Goal: Task Accomplishment & Management: Complete application form

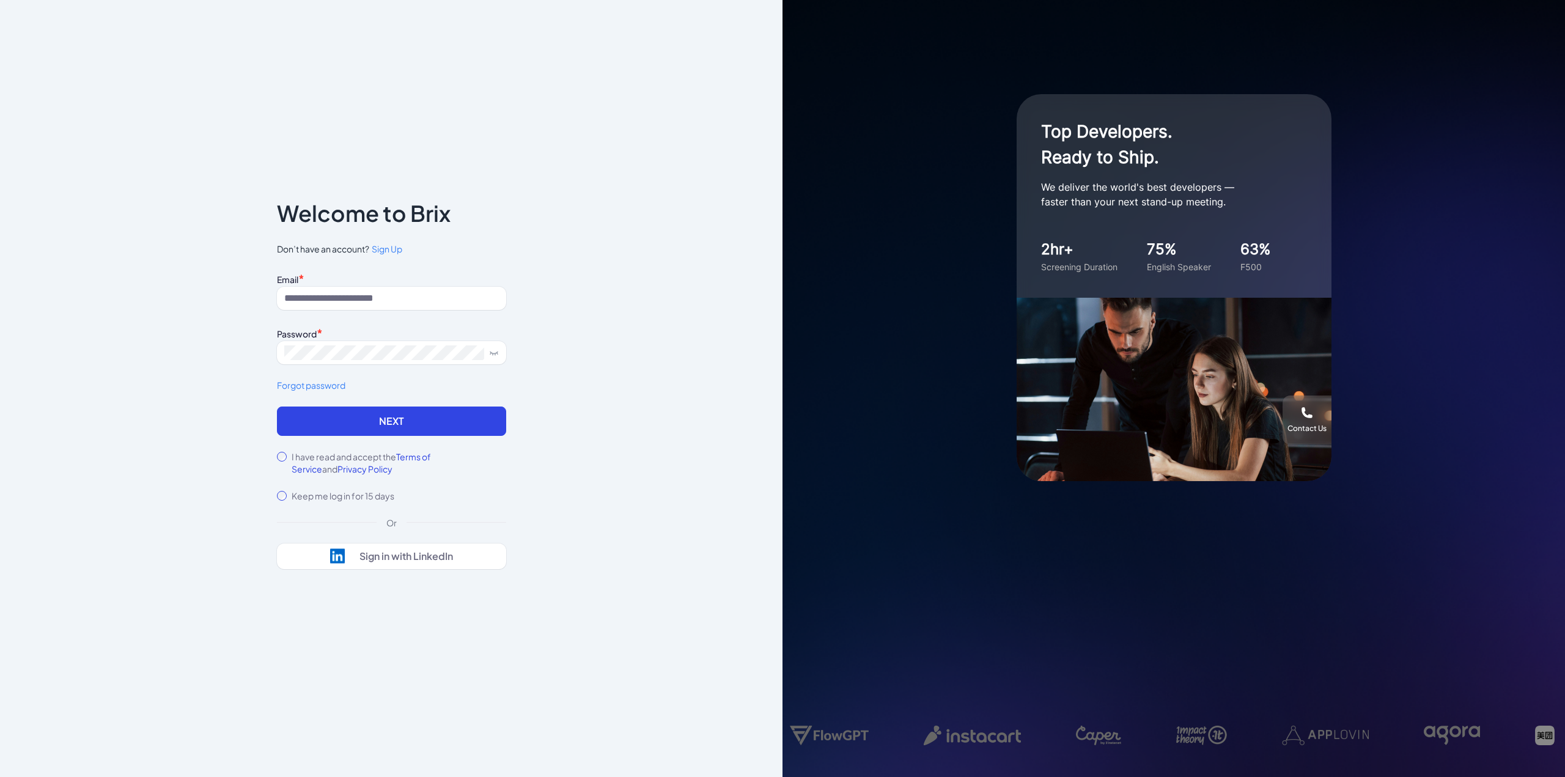
click at [459, 280] on div "Email *" at bounding box center [391, 278] width 229 height 17
drag, startPoint x: 454, startPoint y: 290, endPoint x: 447, endPoint y: 301, distance: 13.7
click at [454, 290] on input at bounding box center [391, 298] width 229 height 23
click at [447, 301] on input at bounding box center [391, 298] width 229 height 23
type input "**********"
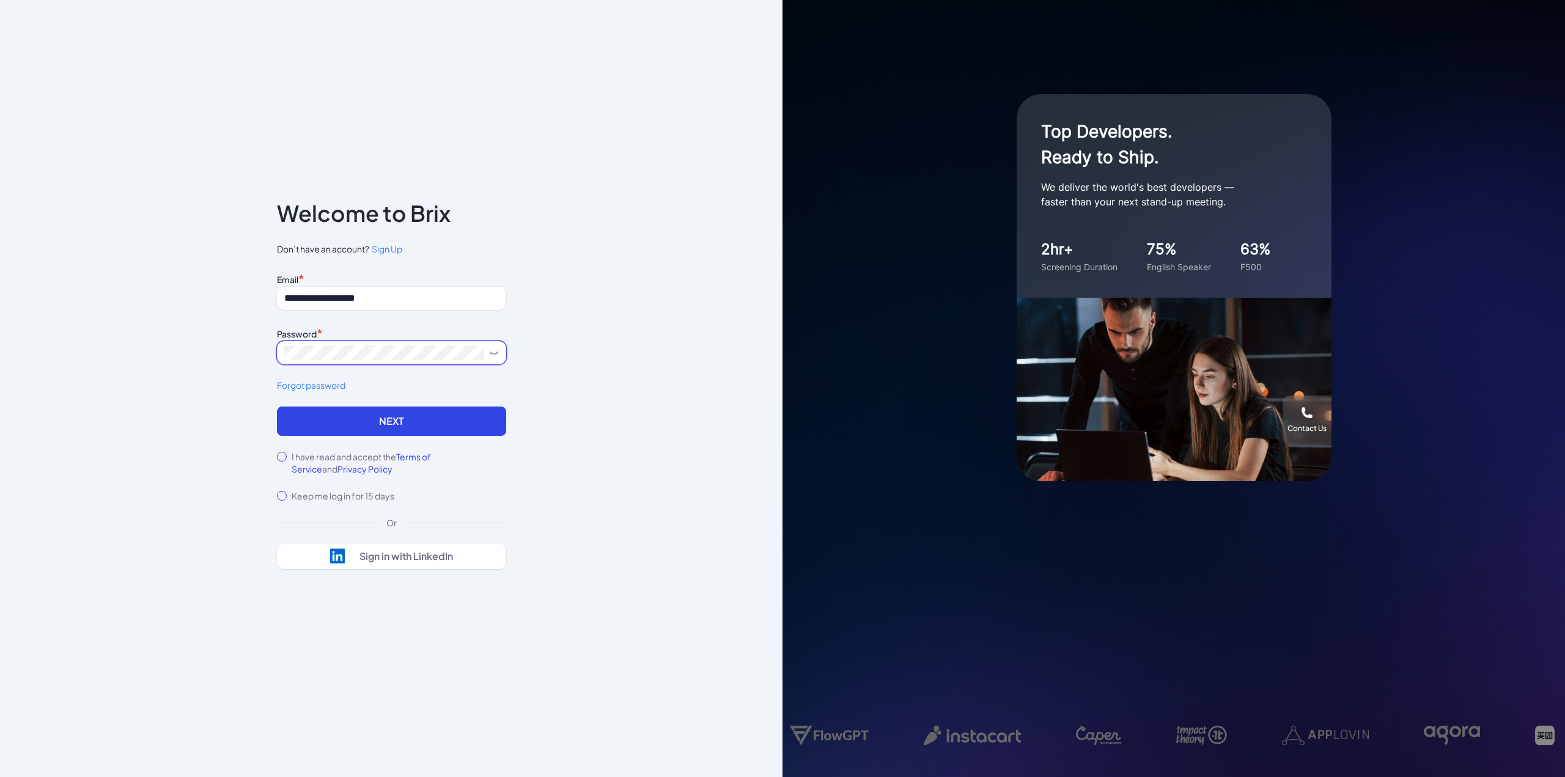
click at [277, 407] on button "Next" at bounding box center [391, 421] width 229 height 29
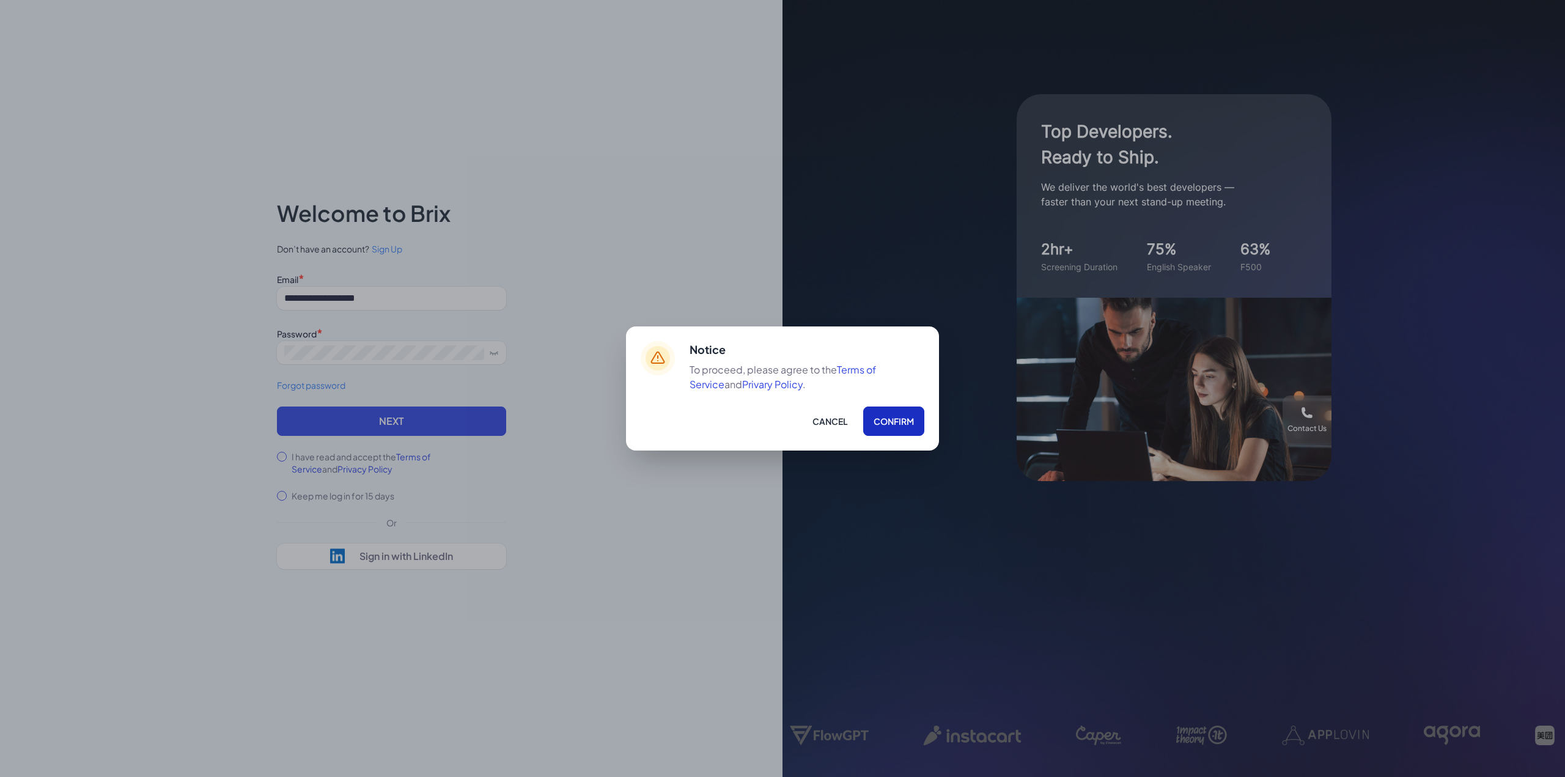
click at [894, 426] on button "Confirm" at bounding box center [893, 421] width 61 height 29
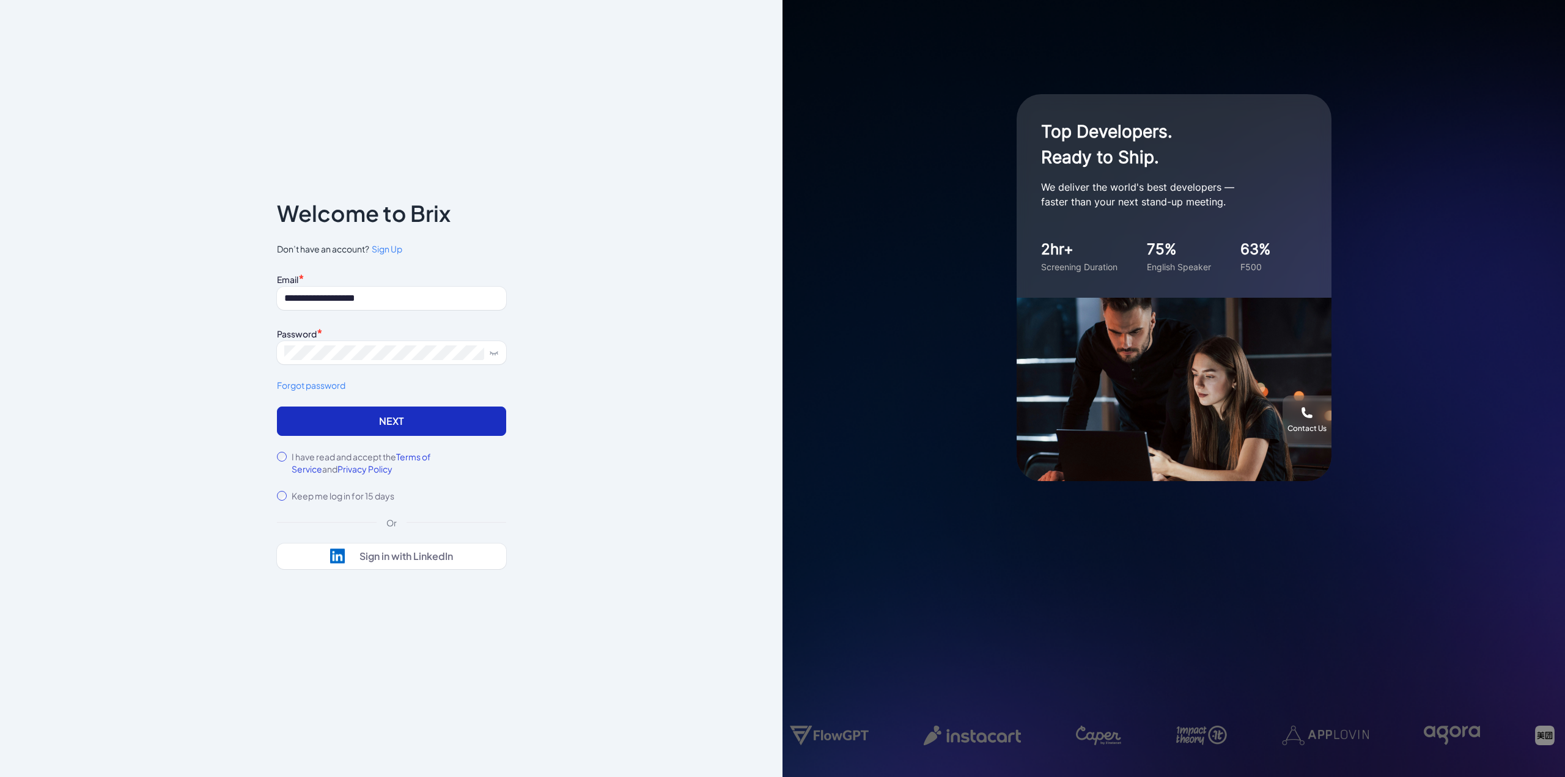
click at [381, 420] on button "Next" at bounding box center [391, 421] width 229 height 29
click at [400, 419] on button "Next" at bounding box center [391, 421] width 229 height 29
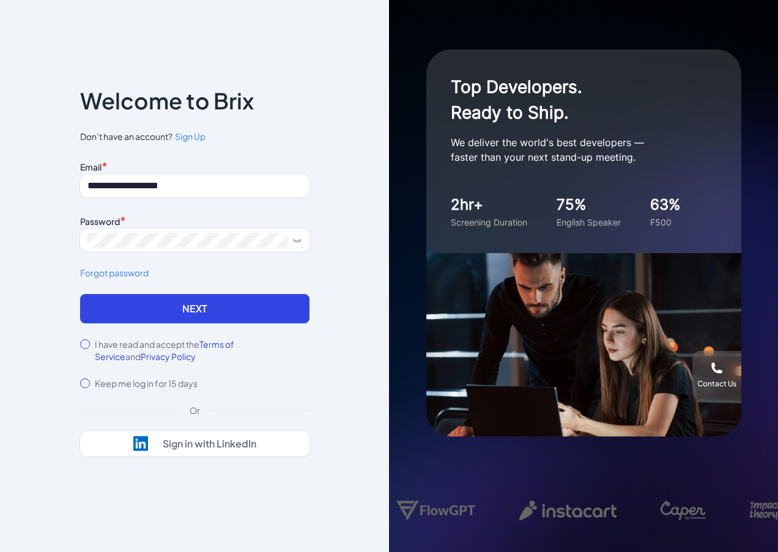
click at [314, 116] on div "**********" at bounding box center [195, 276] width 268 height 449
click at [195, 134] on span "Sign Up" at bounding box center [190, 136] width 31 height 11
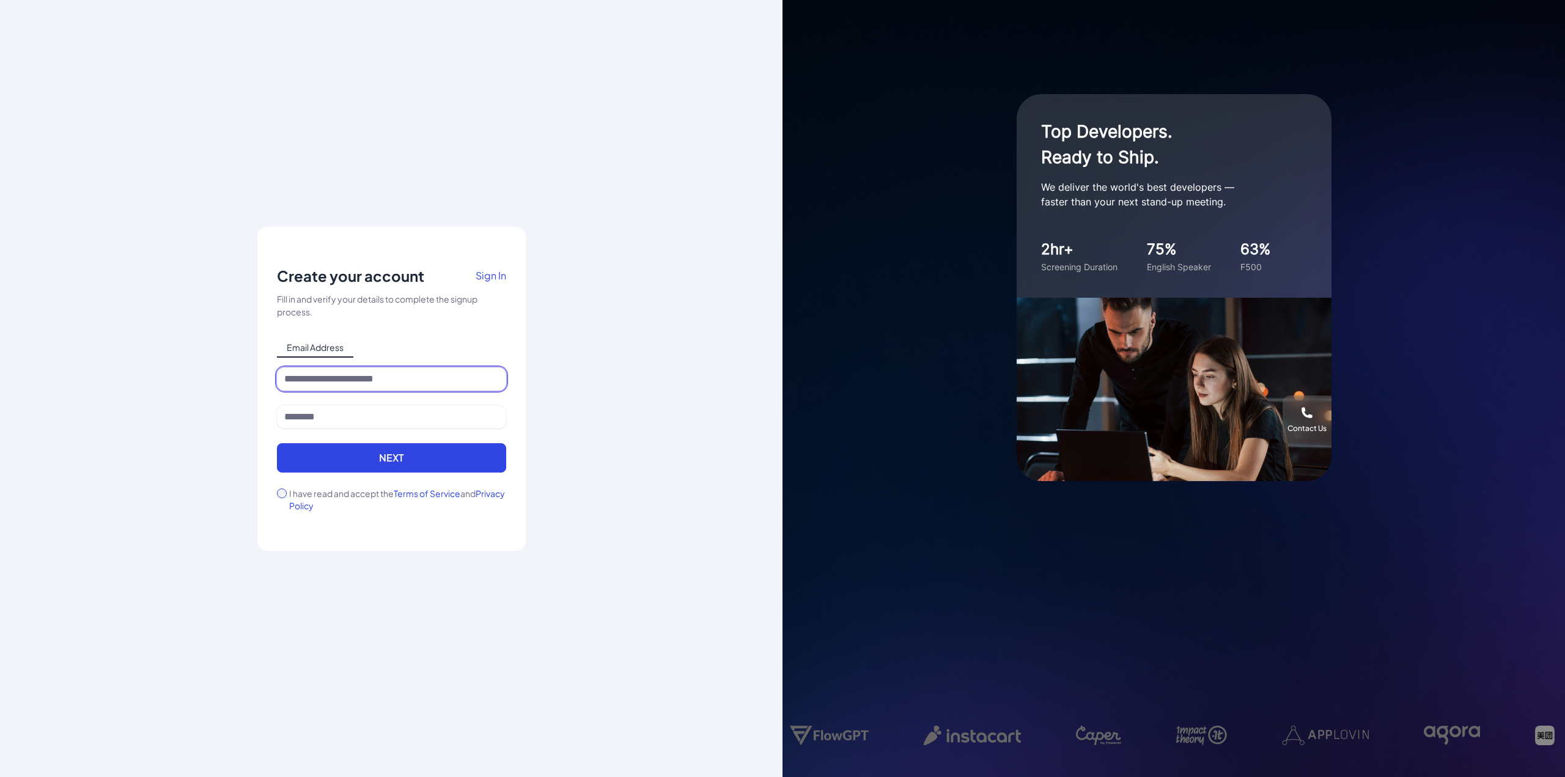
click at [405, 380] on input at bounding box center [391, 378] width 229 height 23
type input "**********"
type input "******"
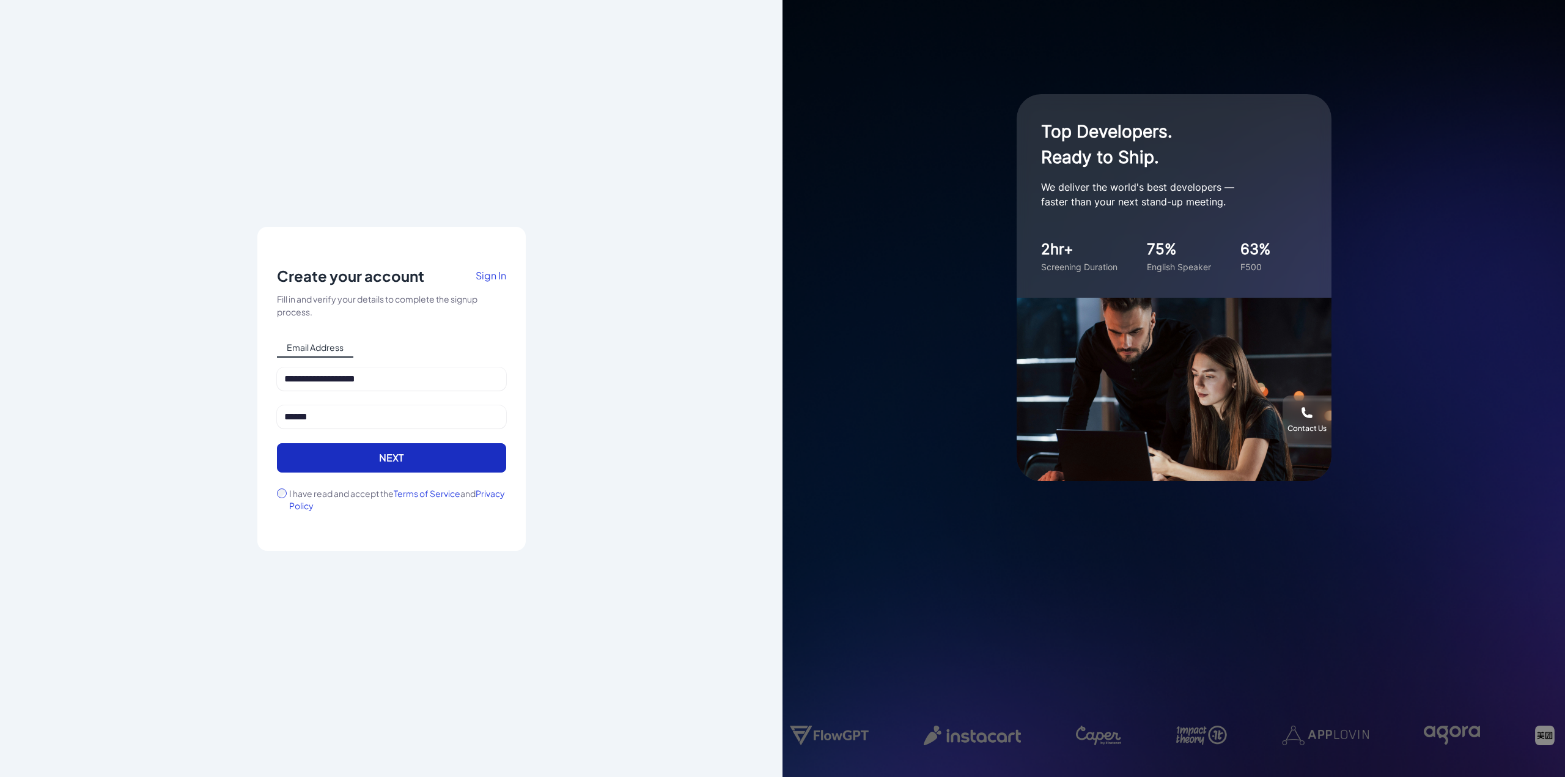
click at [334, 471] on button "Next" at bounding box center [391, 457] width 229 height 29
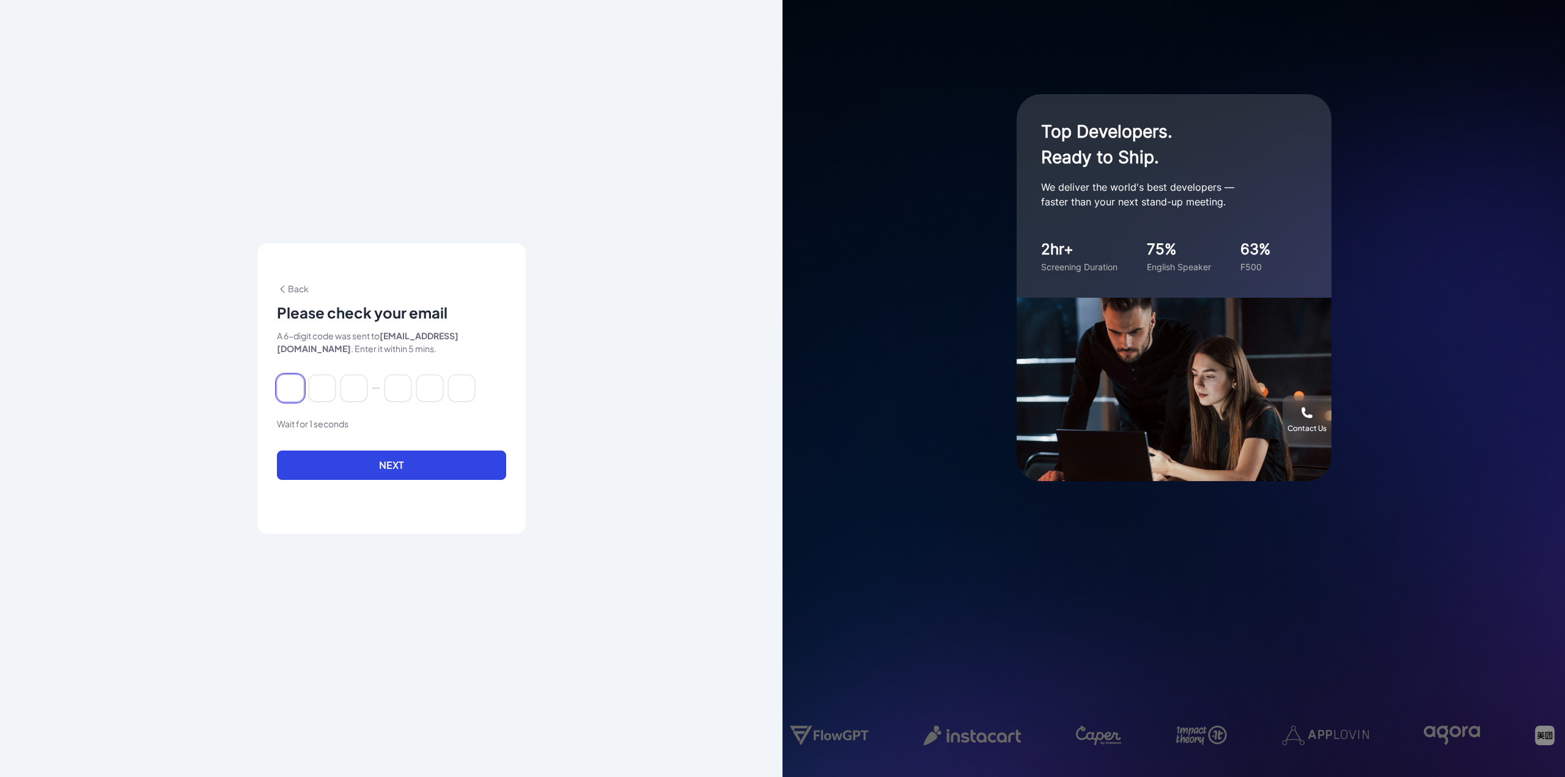
click at [290, 381] on input at bounding box center [290, 388] width 27 height 27
type input "*"
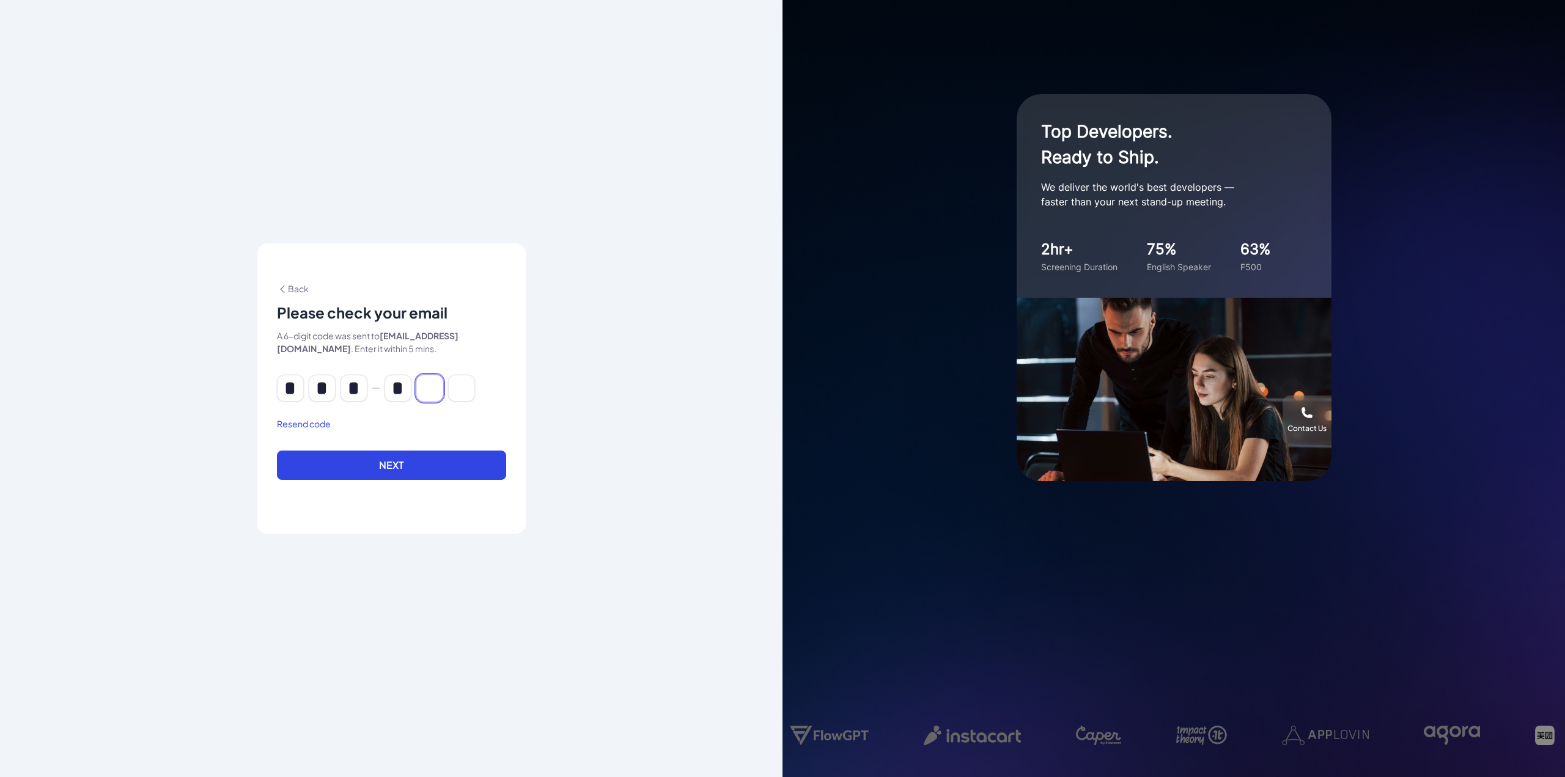
type input "*"
click at [378, 470] on button "Next" at bounding box center [391, 465] width 229 height 29
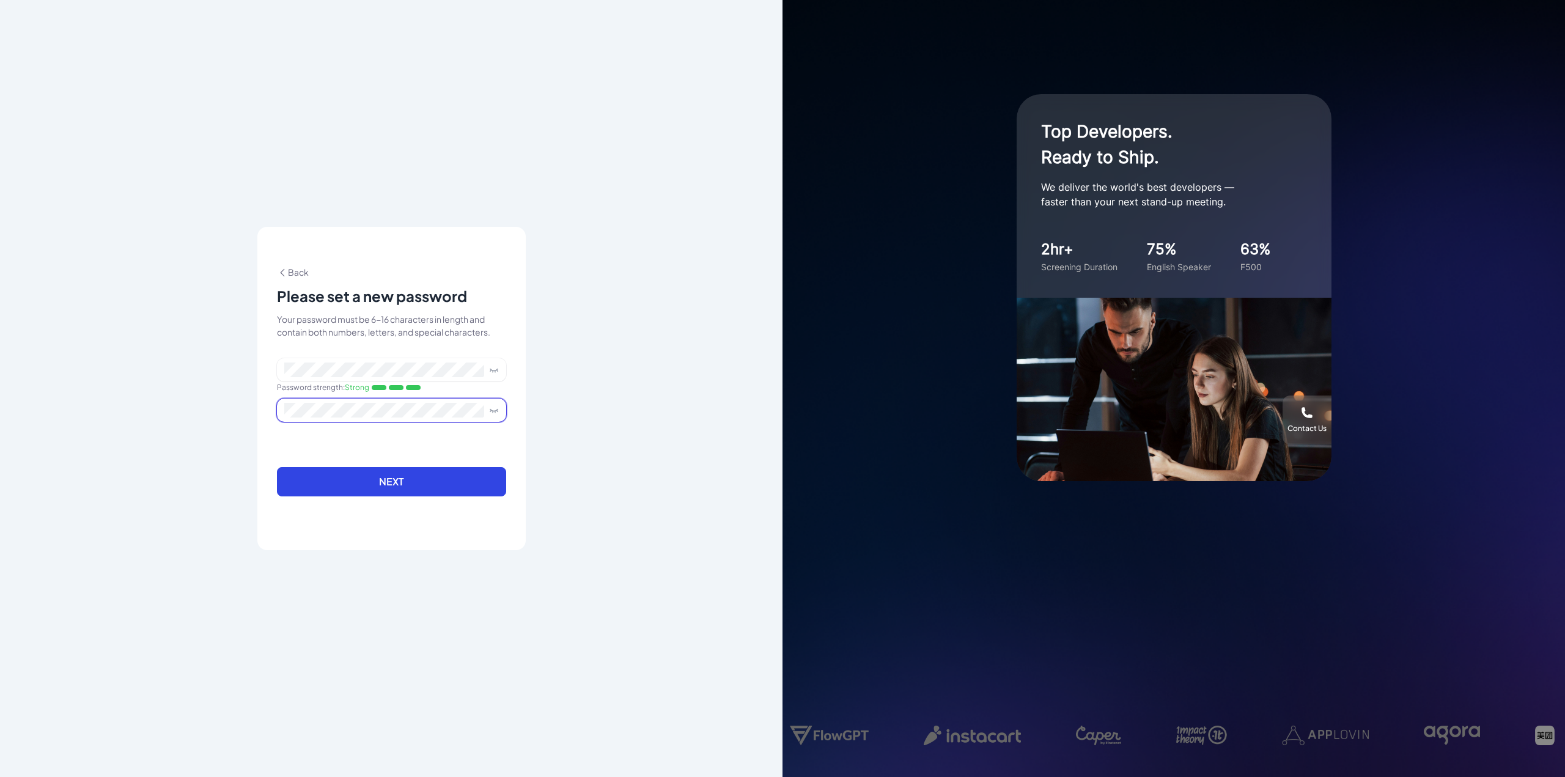
click at [277, 467] on button "Next" at bounding box center [391, 481] width 229 height 29
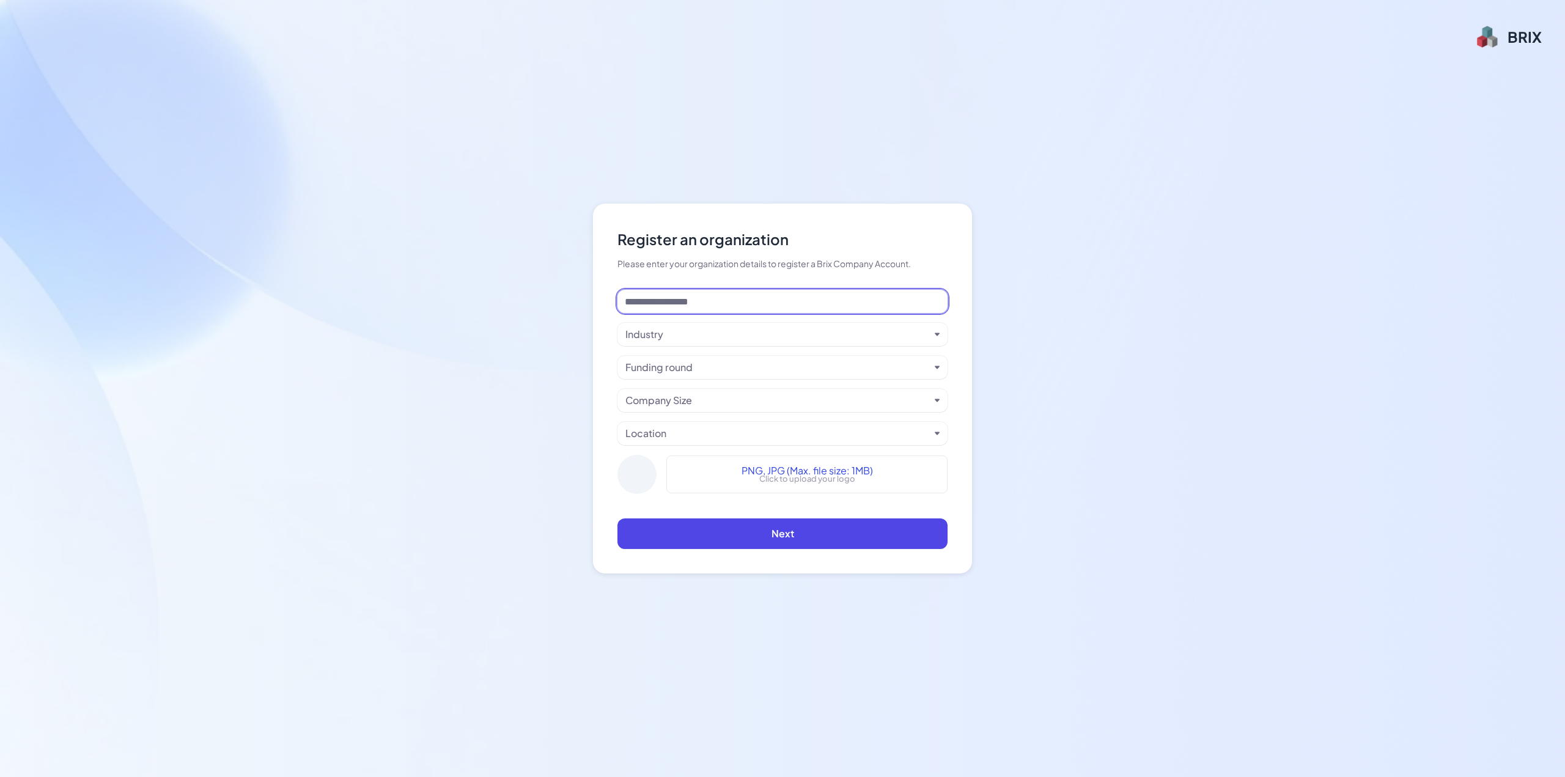
click at [831, 304] on input at bounding box center [782, 301] width 330 height 23
click at [665, 320] on div "Industry Funding round Company Size Location PNG, JPG (Max. file size: 1MB) Cli…" at bounding box center [782, 397] width 330 height 214
click at [670, 307] on input at bounding box center [782, 301] width 330 height 23
click at [681, 352] on div "Industry Funding round Company Size Location PNG, JPG (Max. file size: 1MB) Cli…" at bounding box center [782, 397] width 330 height 214
click at [685, 375] on div "Funding round" at bounding box center [782, 367] width 330 height 23
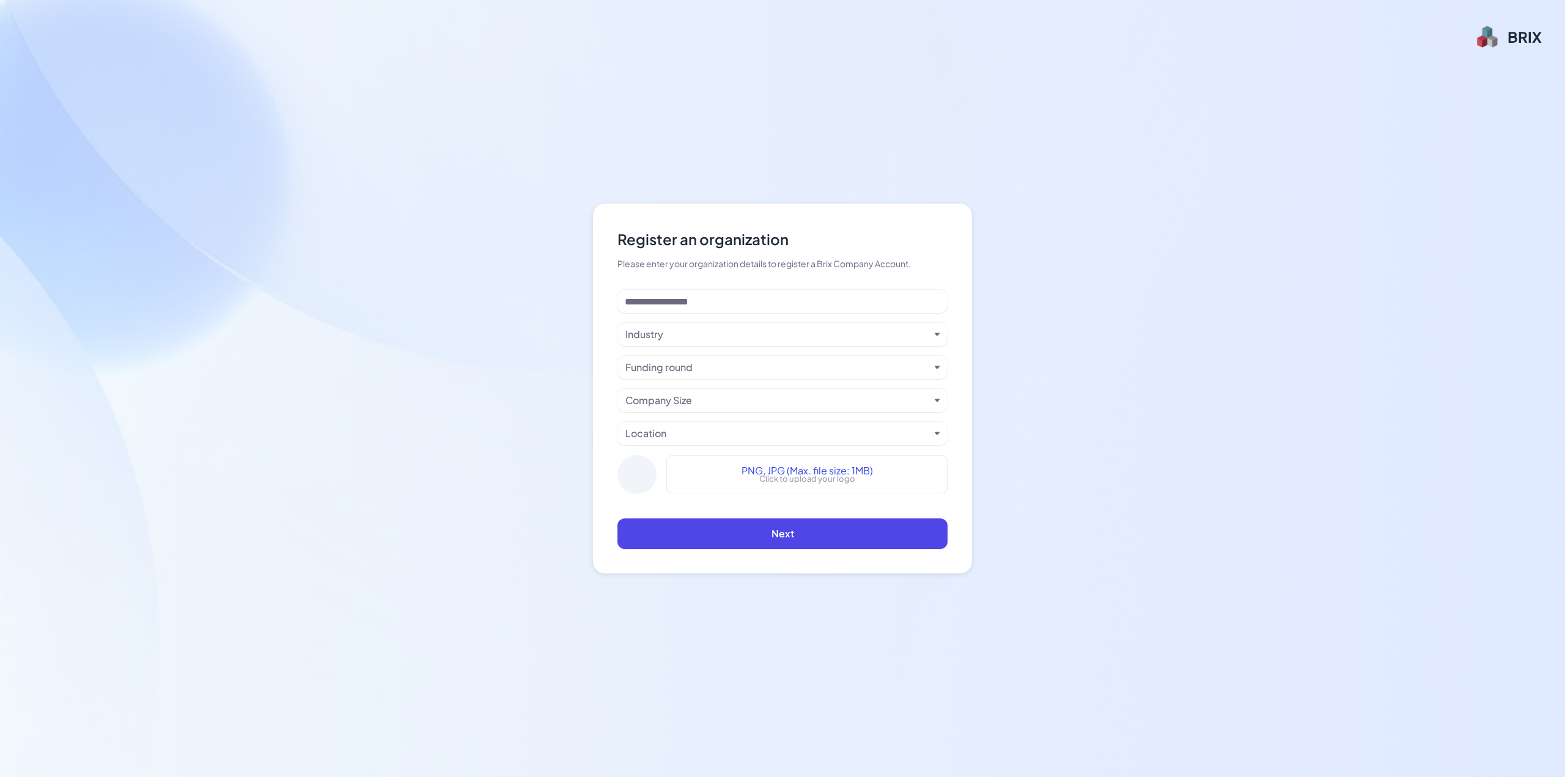
click at [685, 373] on div "Funding round" at bounding box center [658, 367] width 67 height 15
click at [685, 370] on div "Funding round" at bounding box center [658, 367] width 67 height 15
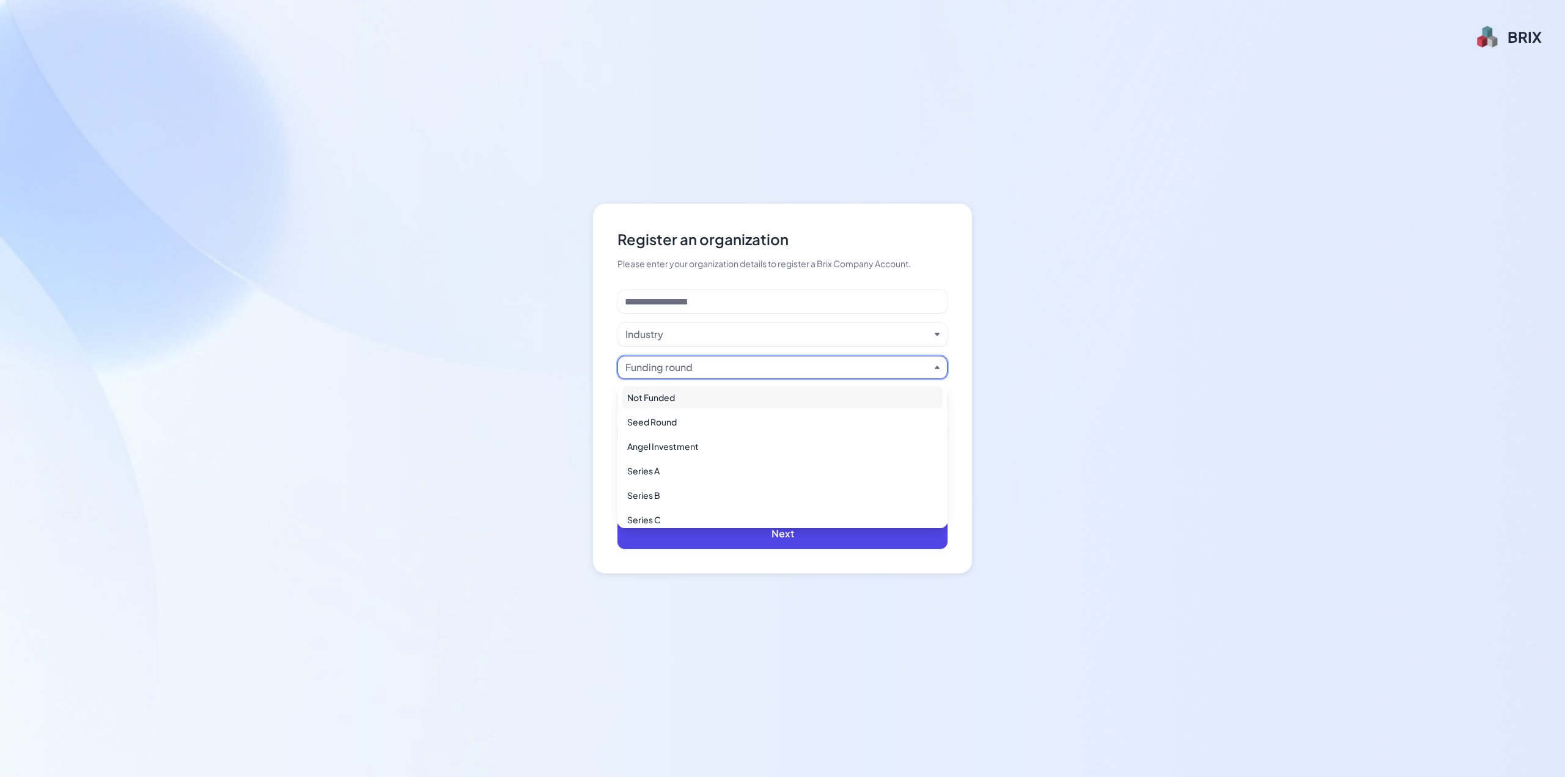
click at [529, 267] on div "Register an organization Please enter your organization details to register a B…" at bounding box center [782, 388] width 1565 height 777
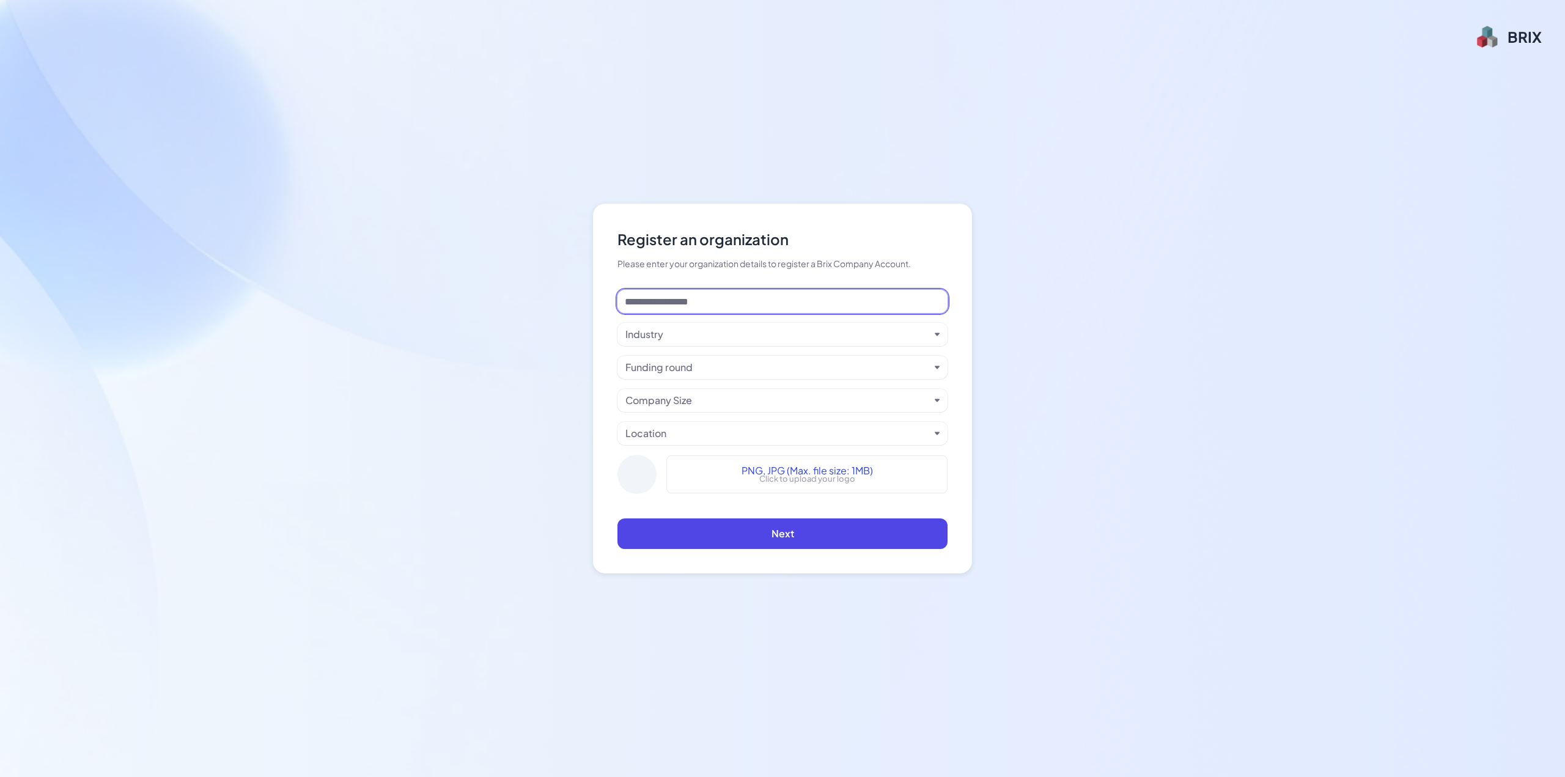
click at [753, 301] on input at bounding box center [782, 301] width 330 height 23
type input "*"
type input "*****"
type input "***"
type input "*********"
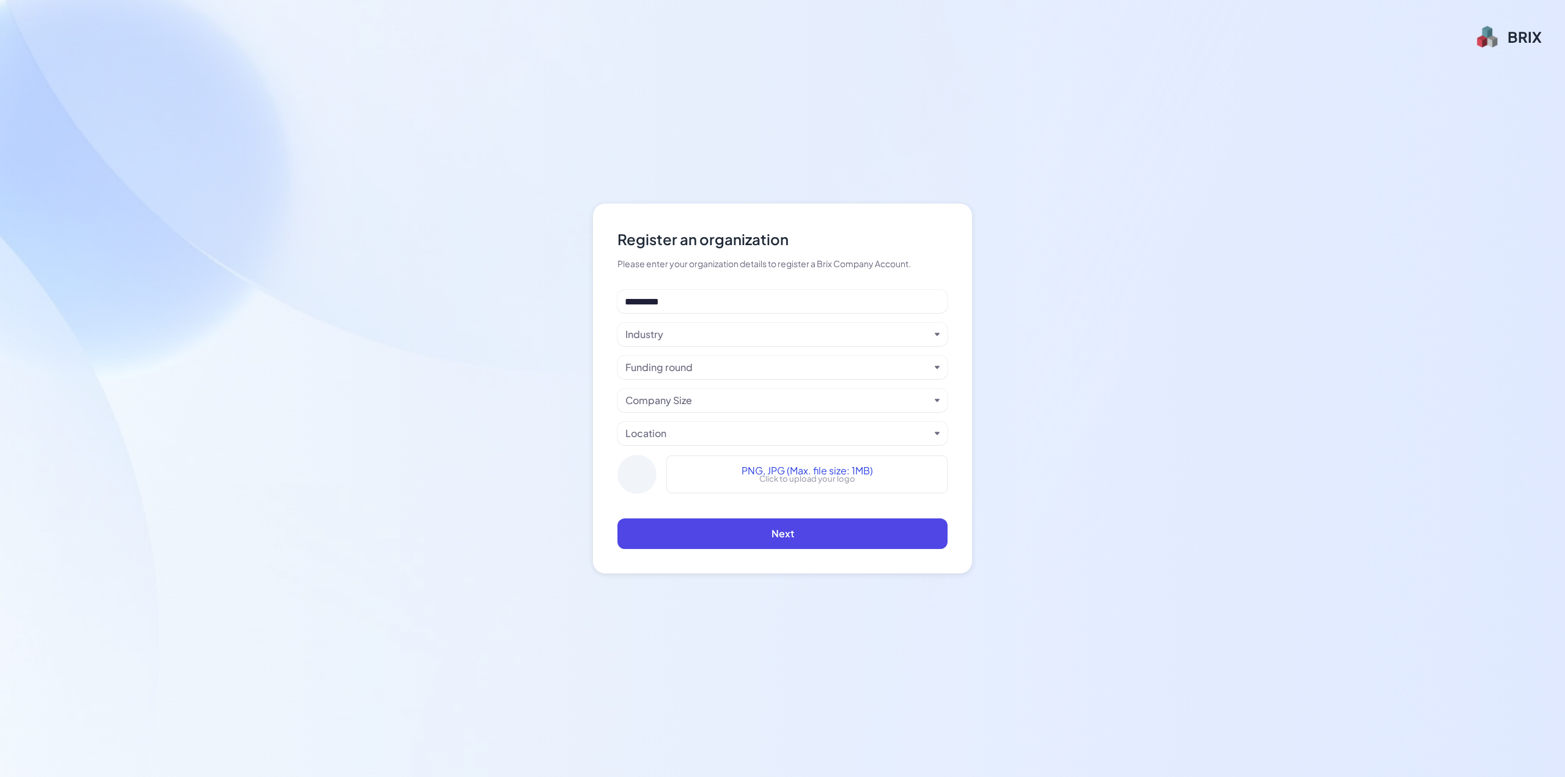
click at [691, 350] on div "********* Industry Funding round Company Size Location PNG, JPG (Max. file size…" at bounding box center [782, 397] width 330 height 214
click at [696, 342] on div "Industry" at bounding box center [782, 334] width 330 height 23
click at [699, 338] on div "Industry" at bounding box center [777, 334] width 304 height 15
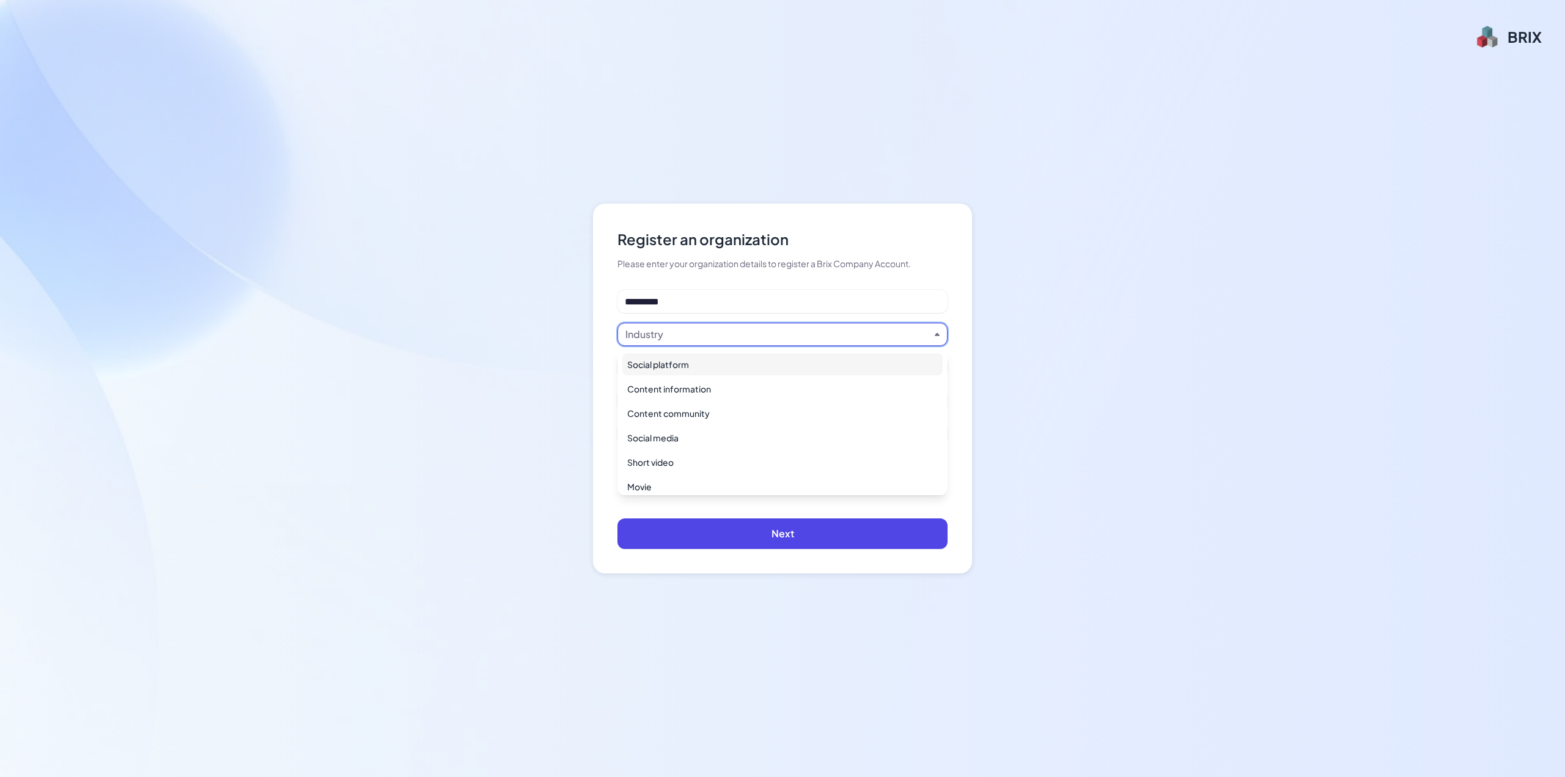
click at [702, 365] on div "Social platform" at bounding box center [782, 364] width 320 height 22
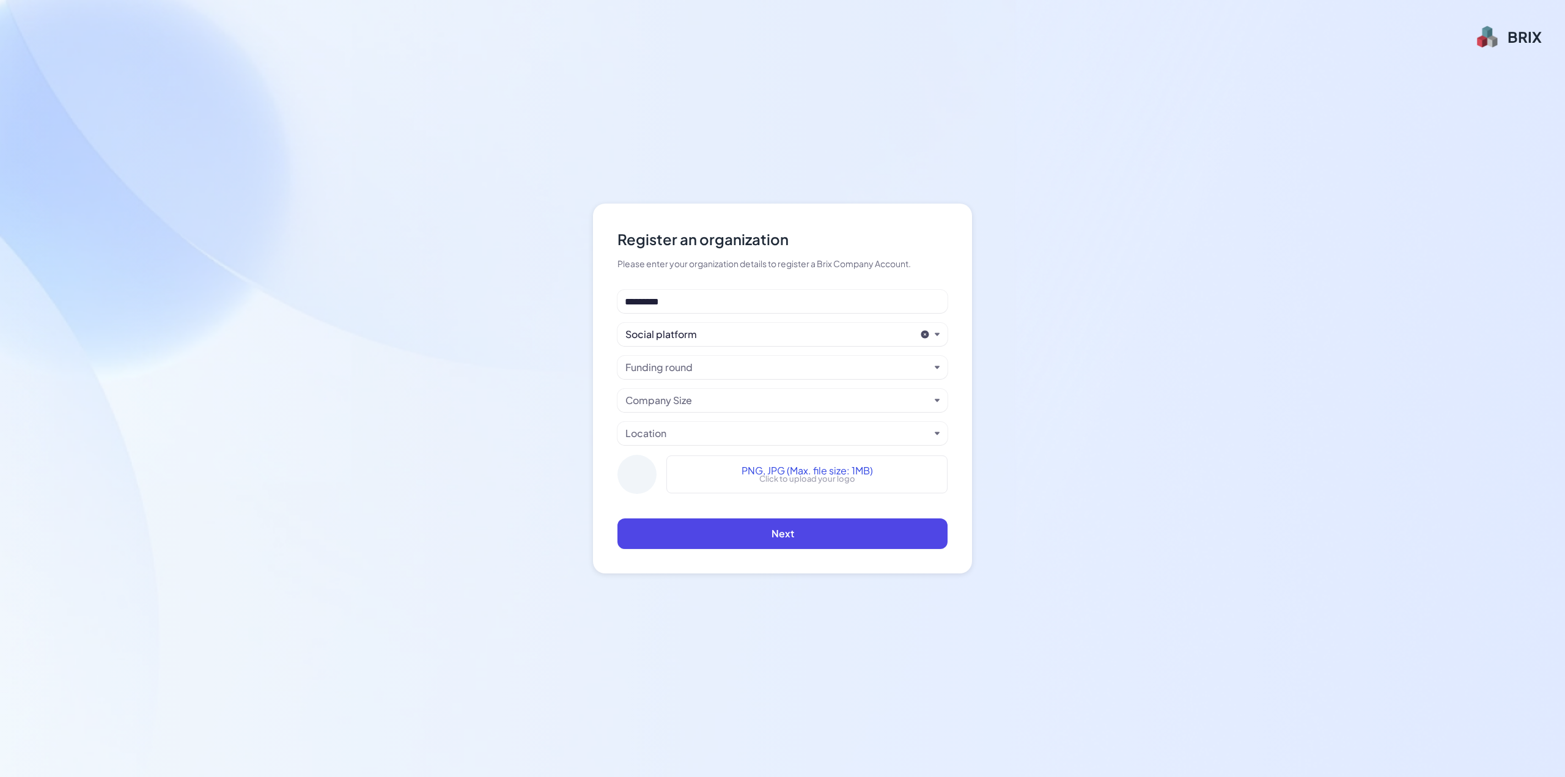
click at [696, 390] on div "Company Size" at bounding box center [782, 400] width 330 height 23
click at [693, 380] on div "********* Social platform Funding round Company Size Location PNG, JPG (Max. fi…" at bounding box center [782, 397] width 330 height 214
click at [693, 374] on div "Funding round" at bounding box center [658, 367] width 67 height 15
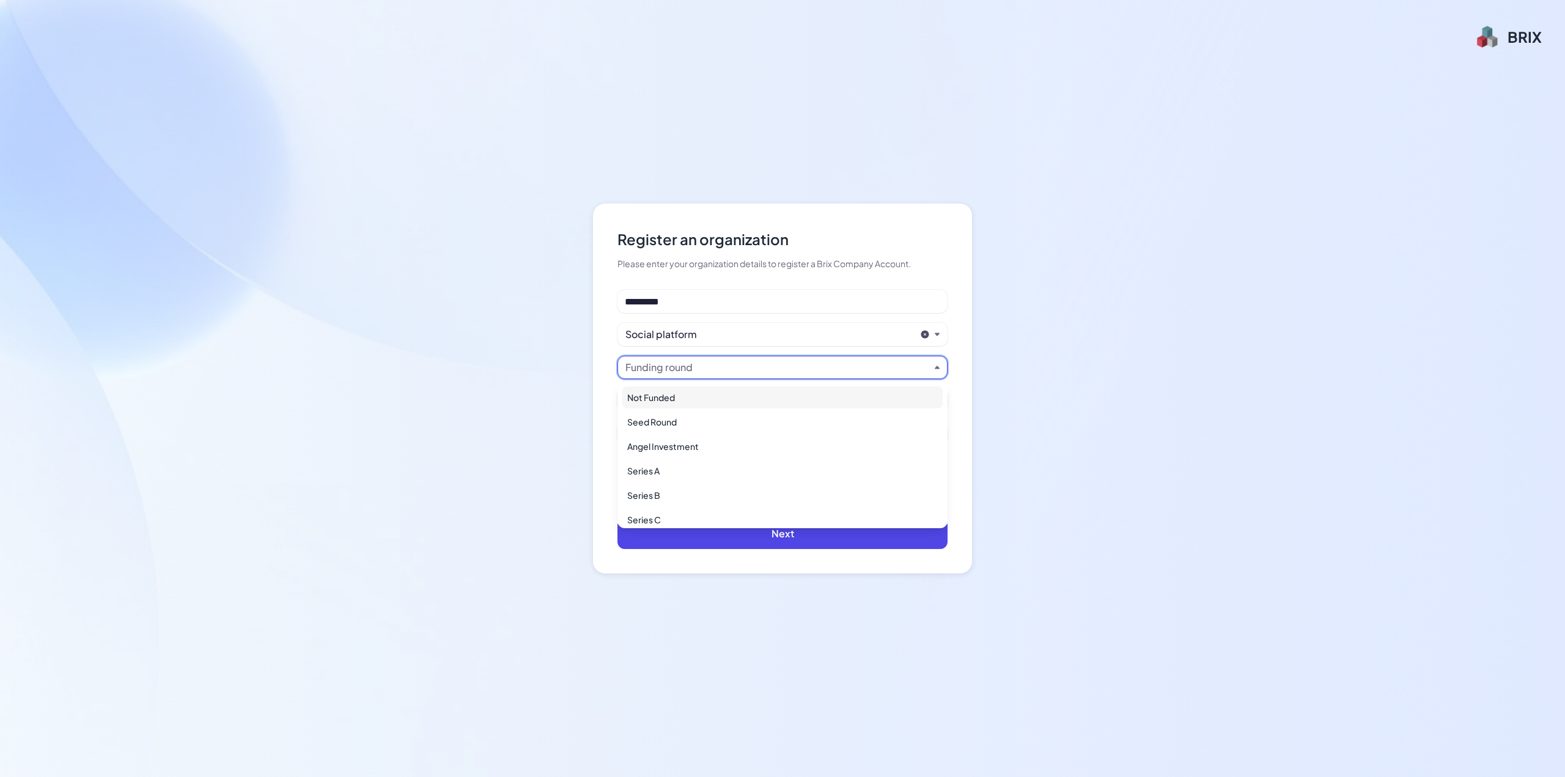
click at [683, 394] on div "Not Funded" at bounding box center [782, 397] width 320 height 22
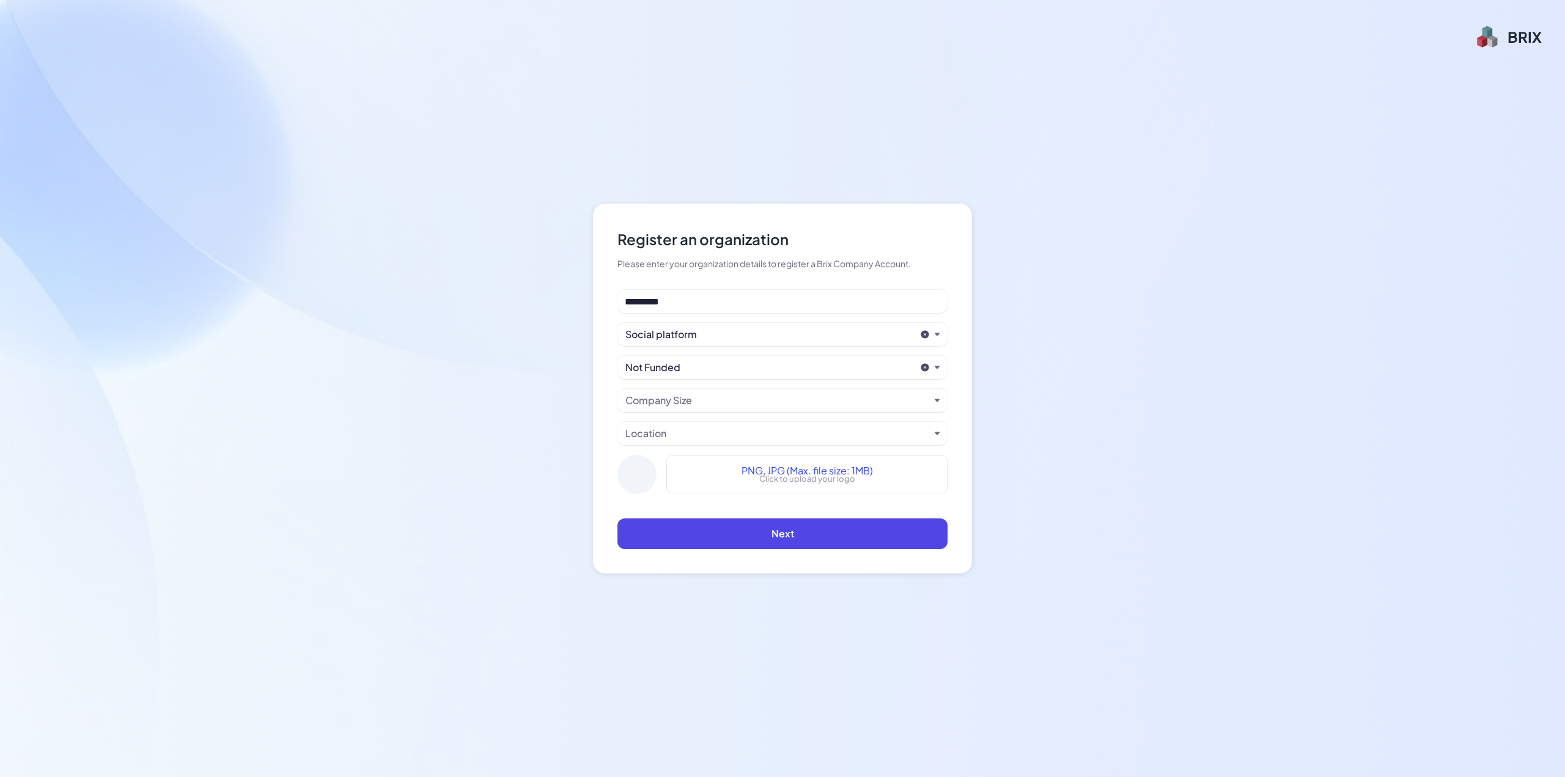
click at [677, 410] on div "Company Size" at bounding box center [782, 400] width 330 height 23
click at [676, 401] on div "Company Size" at bounding box center [658, 400] width 67 height 15
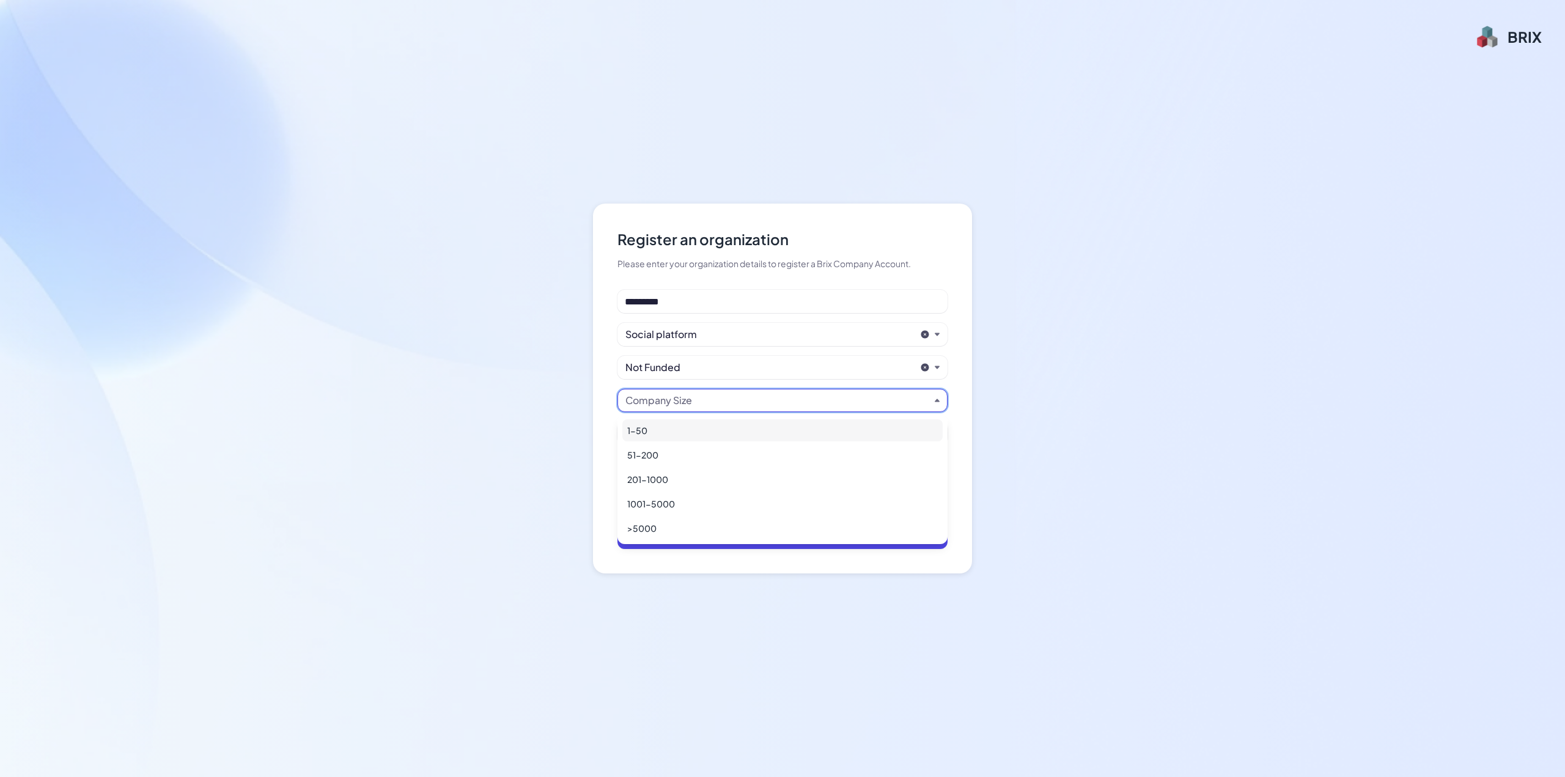
click at [674, 430] on div "1-50" at bounding box center [782, 430] width 320 height 22
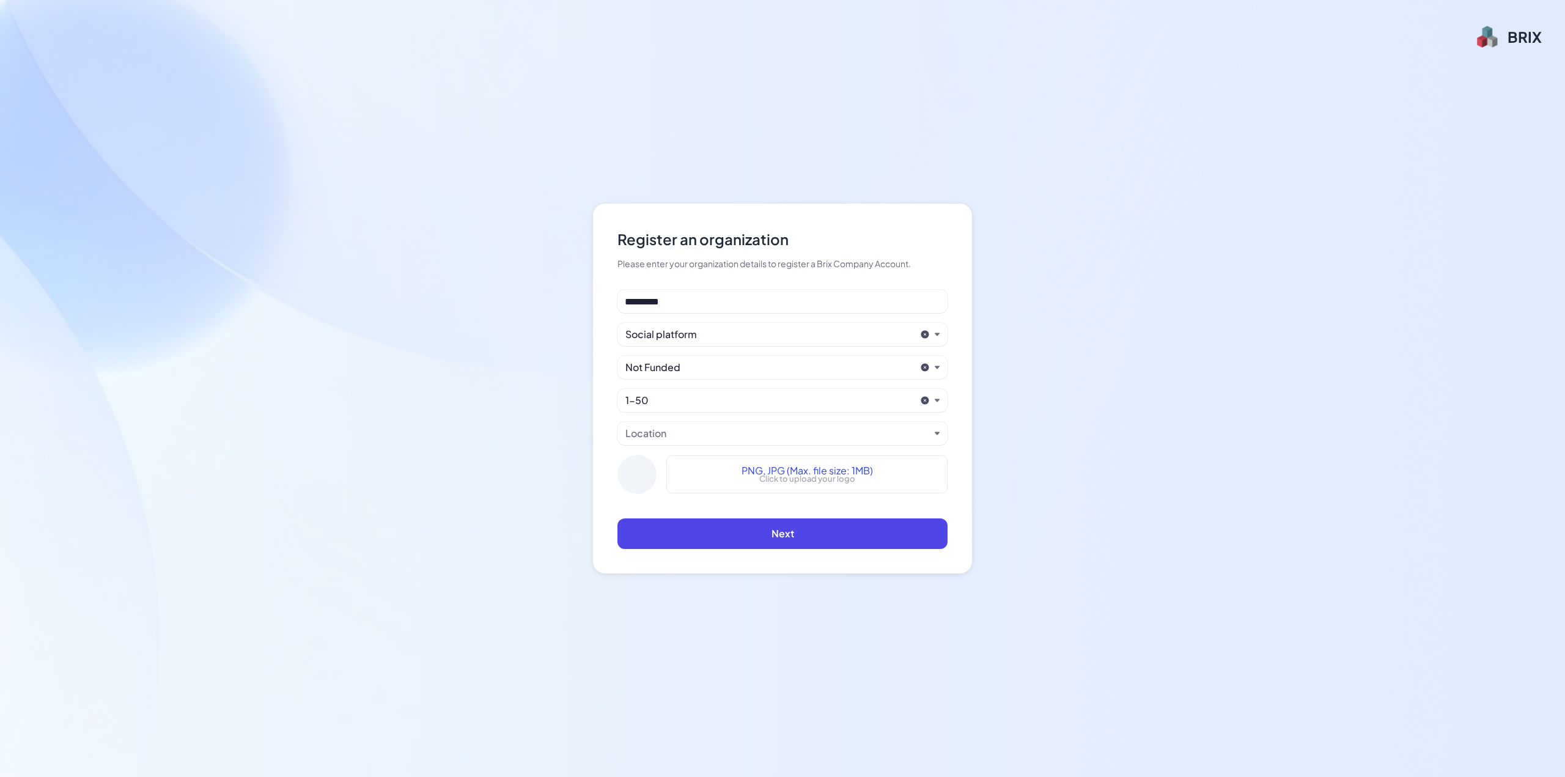
click at [669, 430] on div "Location" at bounding box center [777, 433] width 304 height 15
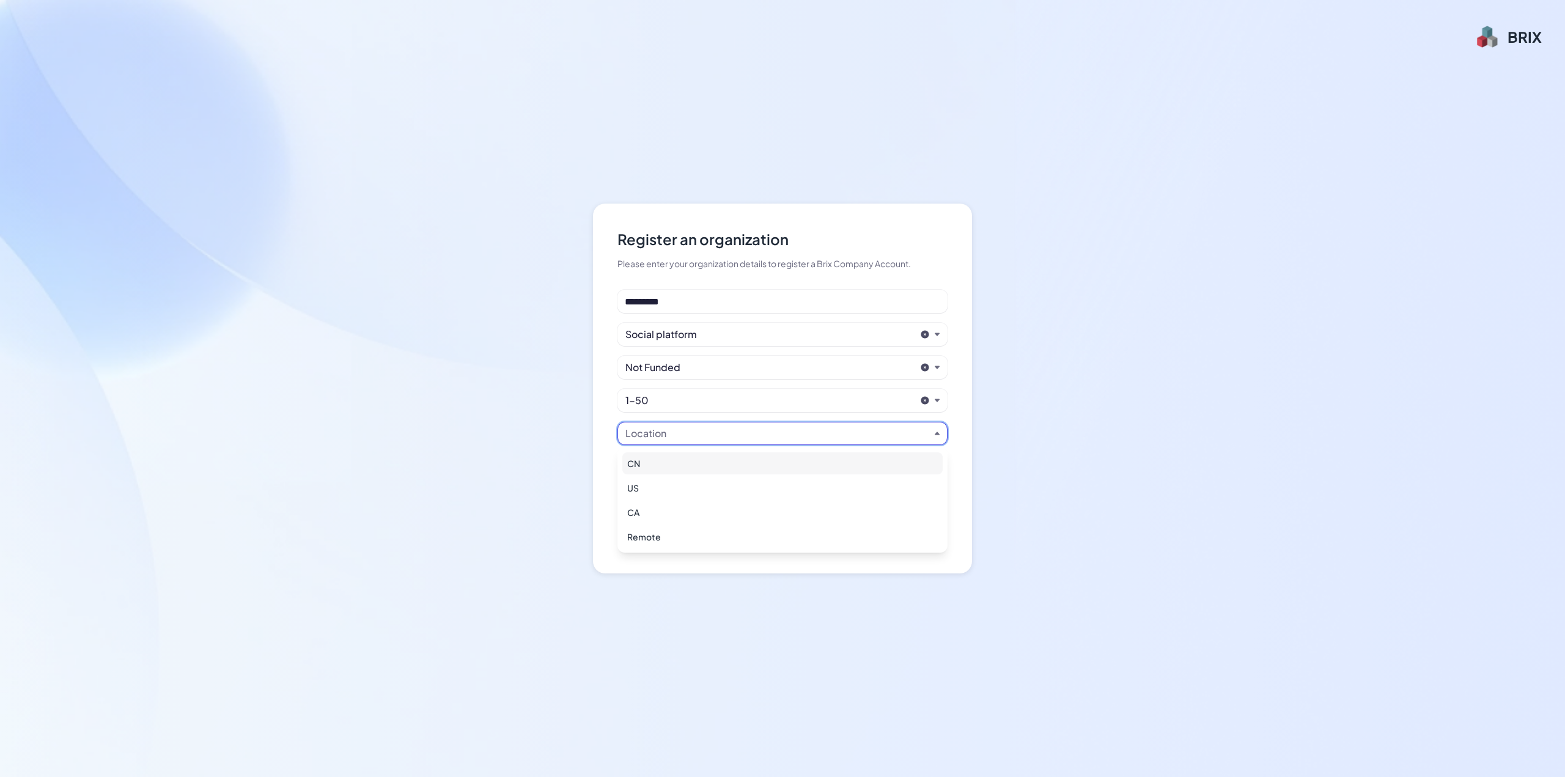
click at [663, 463] on div "CN" at bounding box center [782, 463] width 320 height 22
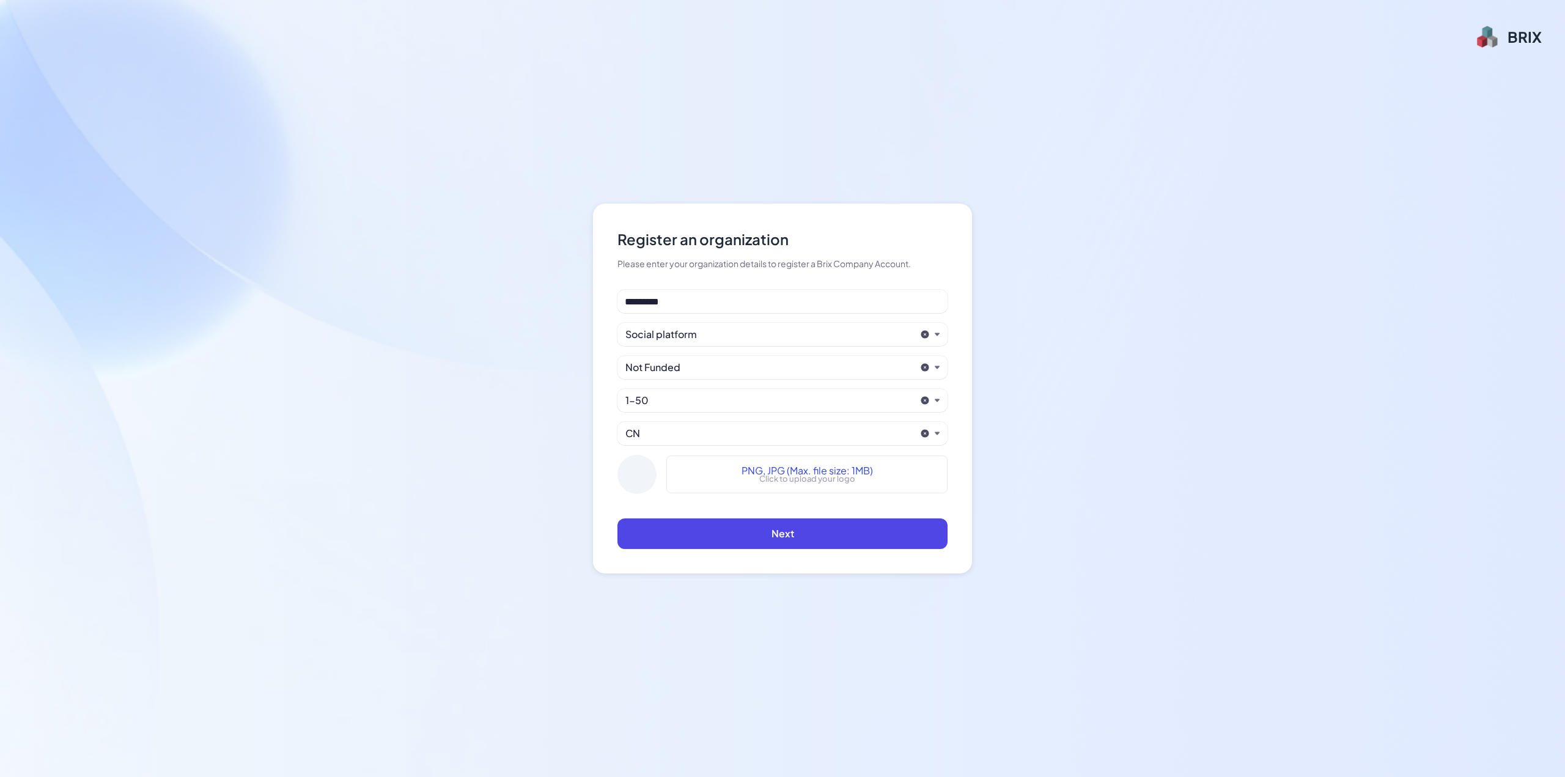
click at [680, 437] on div "CN" at bounding box center [770, 433] width 290 height 15
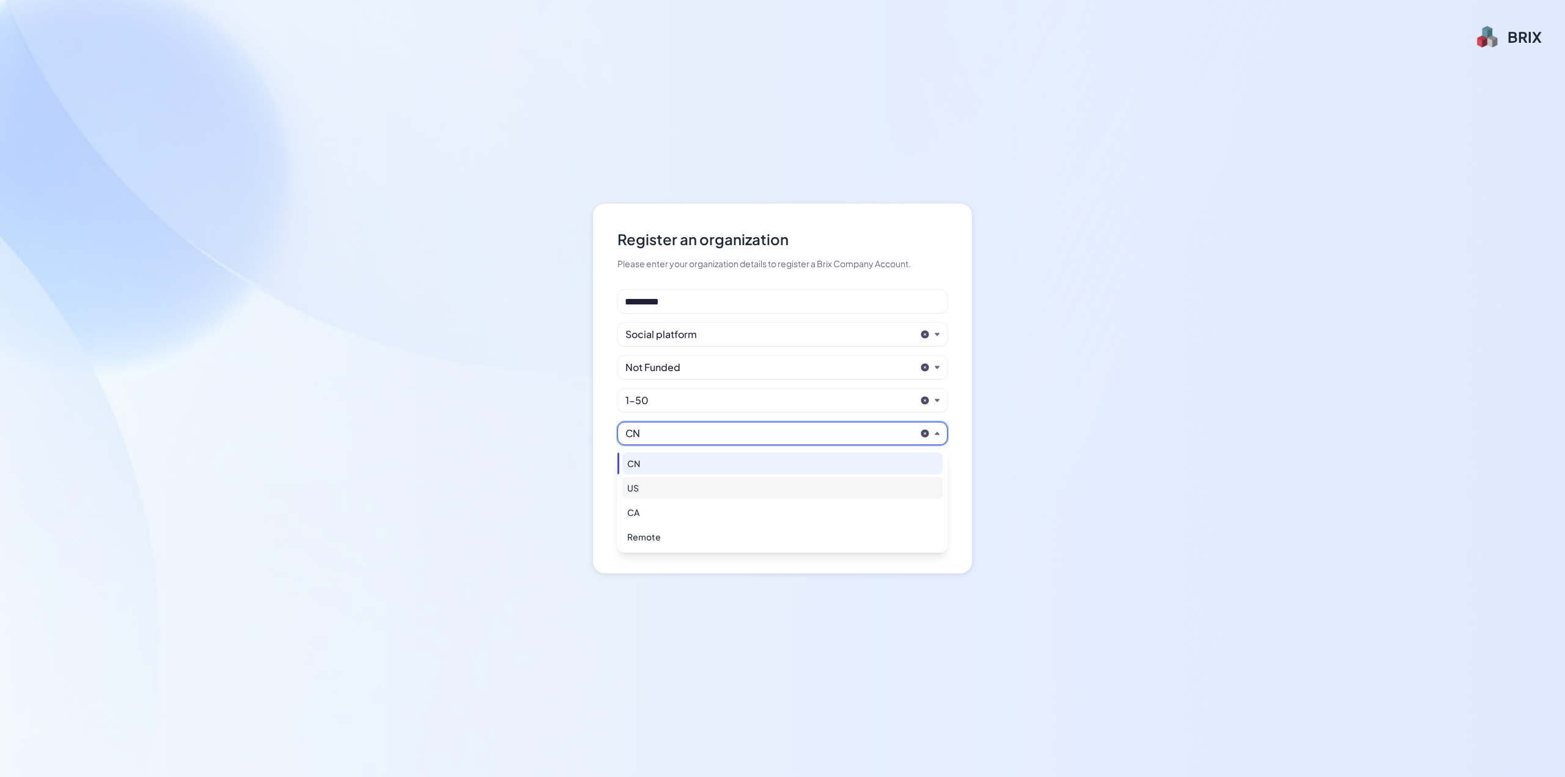
click at [644, 487] on div "US" at bounding box center [782, 488] width 320 height 22
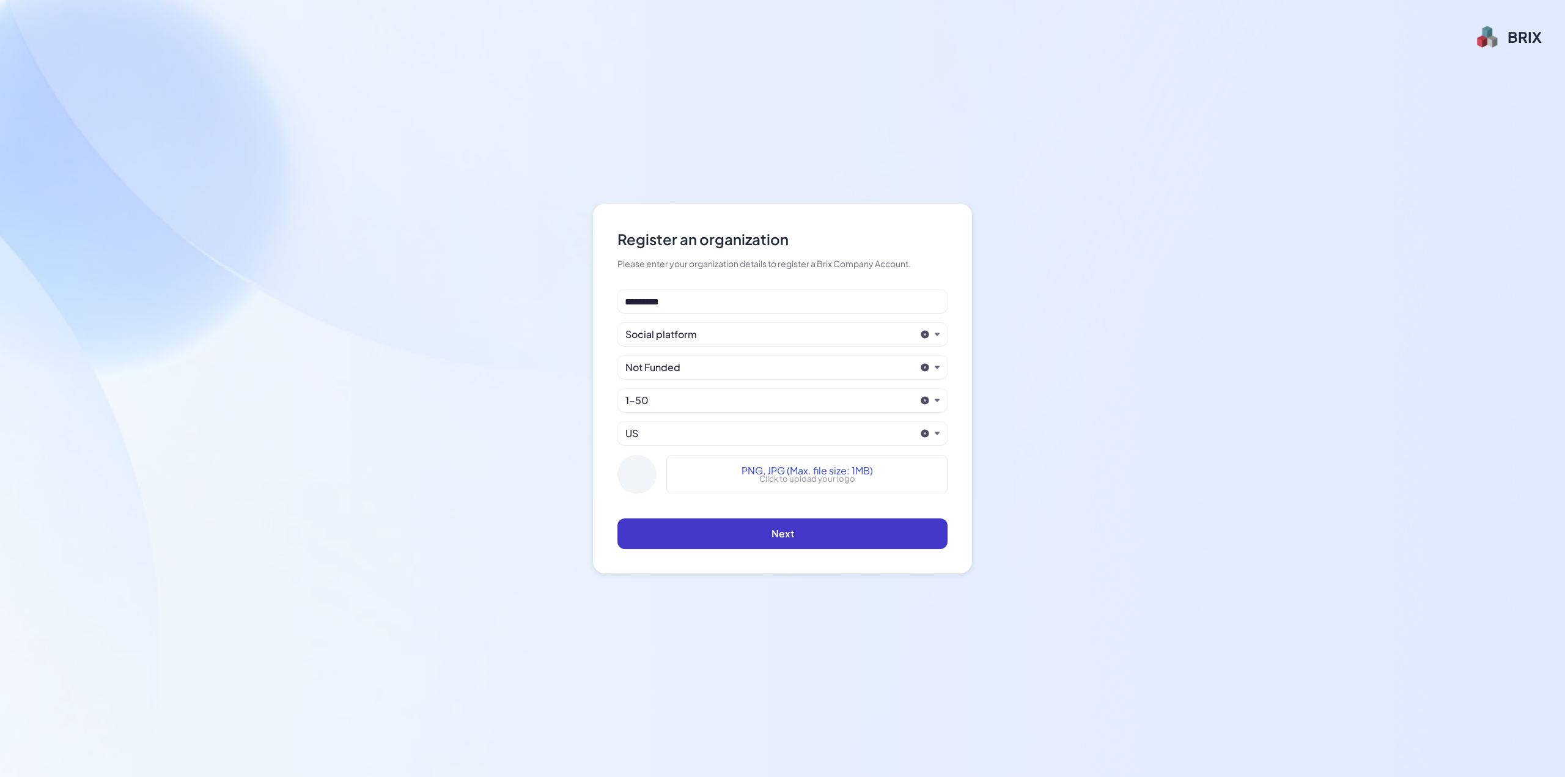
click at [693, 538] on button "Next" at bounding box center [782, 533] width 330 height 31
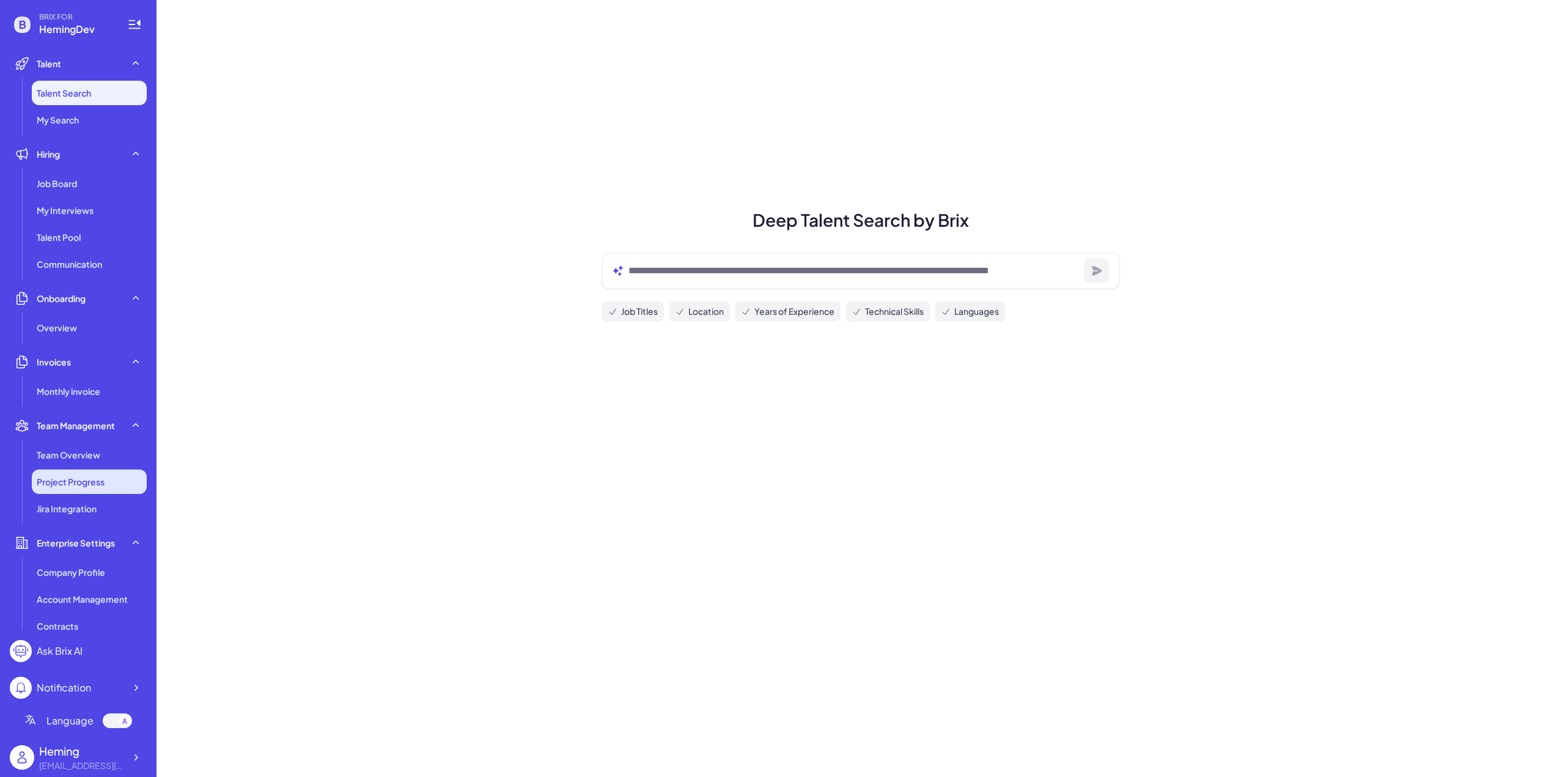
click at [104, 473] on li "Project Progress" at bounding box center [89, 482] width 115 height 24
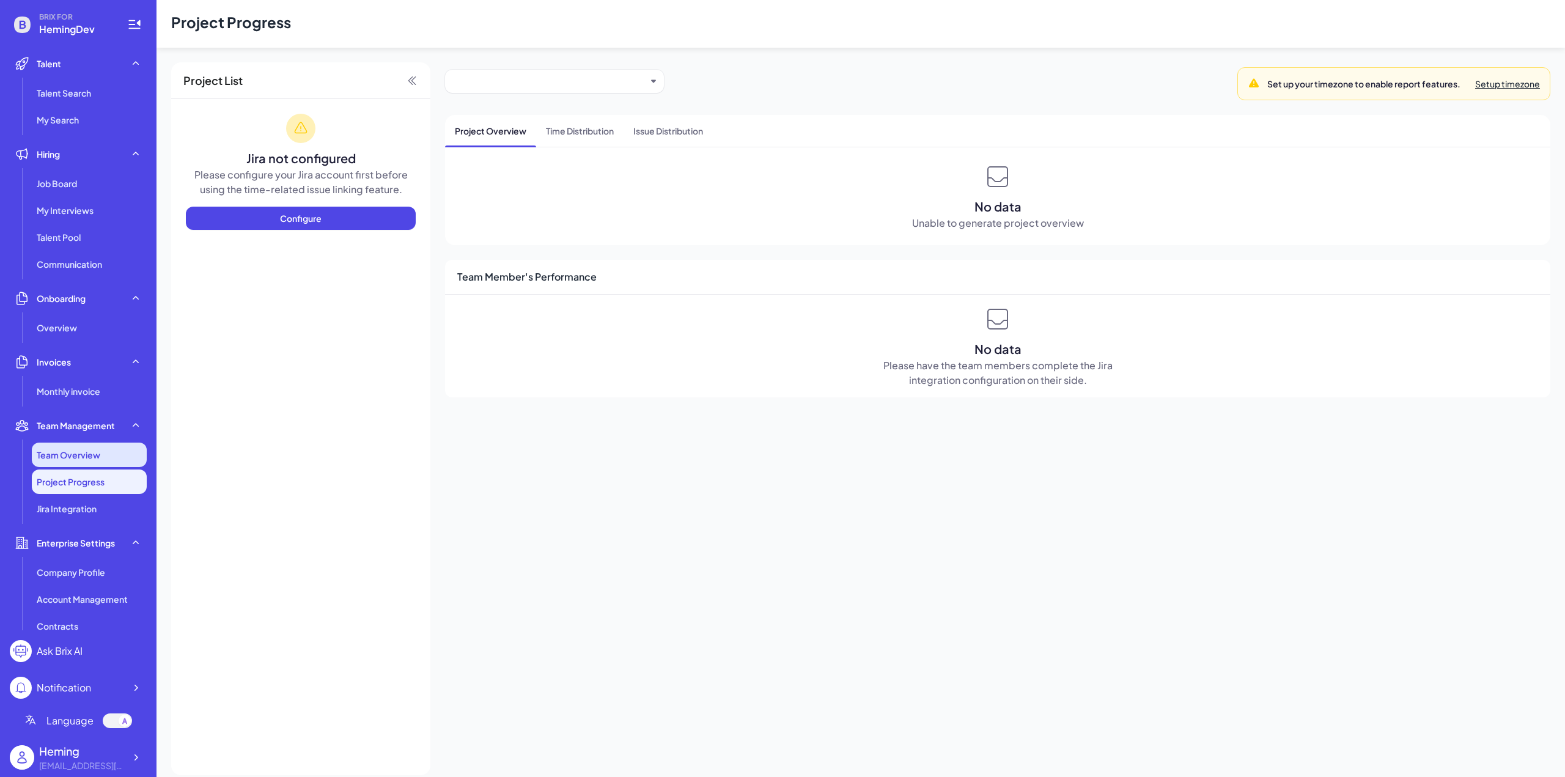
click at [108, 458] on li "Team Overview" at bounding box center [89, 455] width 115 height 24
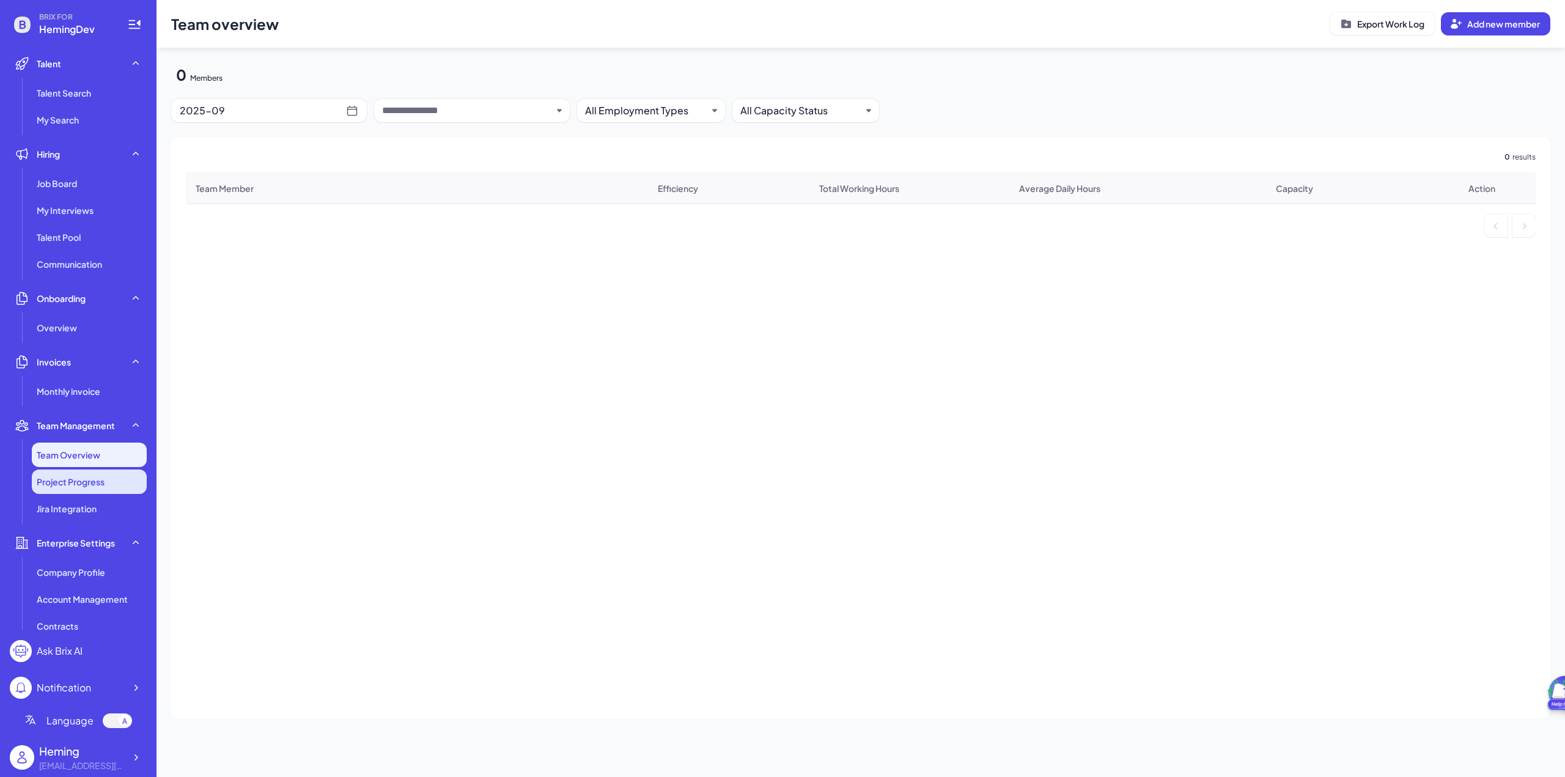
click at [98, 488] on li "Project Progress" at bounding box center [89, 482] width 115 height 24
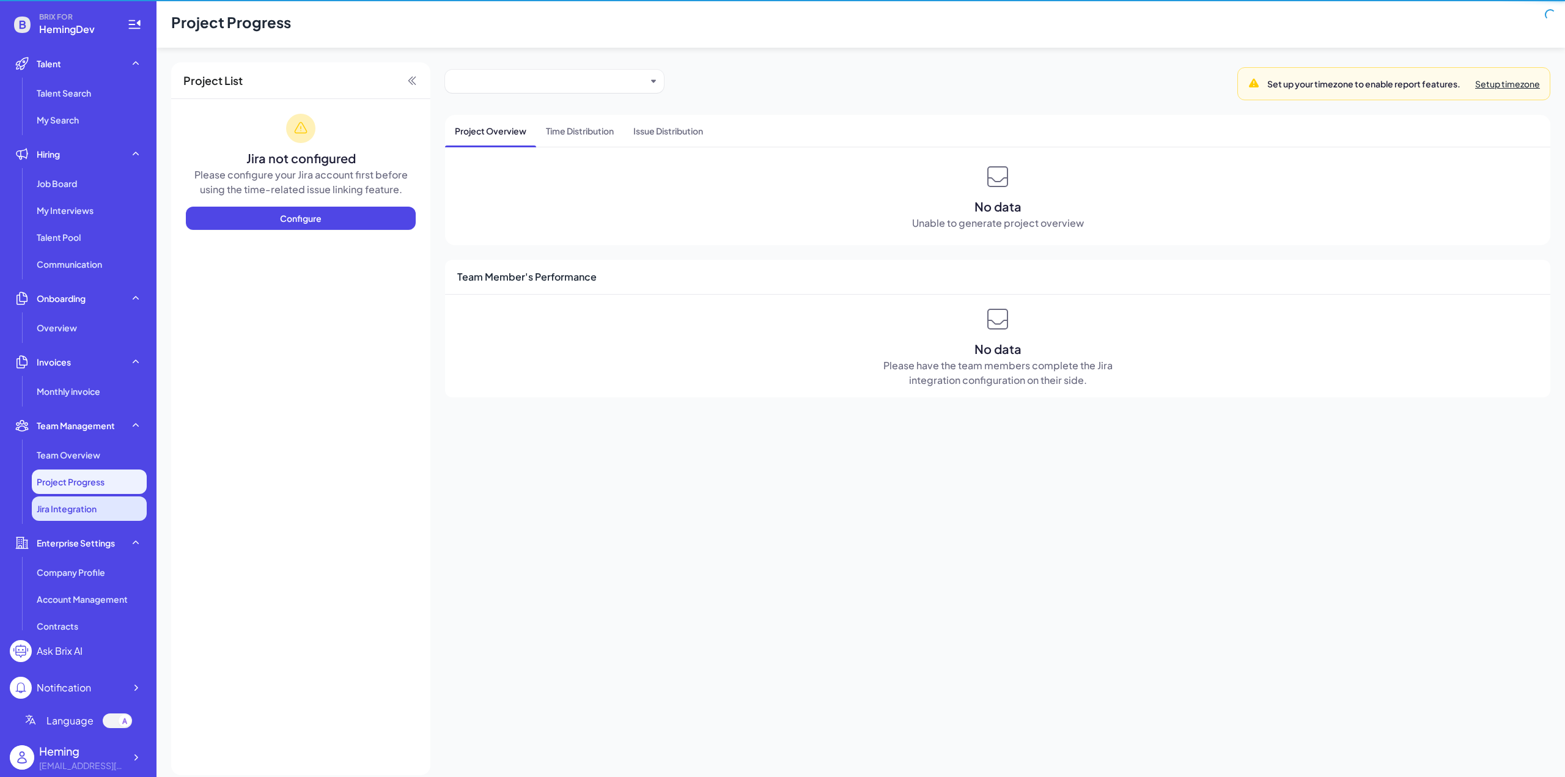
click at [87, 506] on span "Jira Integration" at bounding box center [67, 509] width 60 height 12
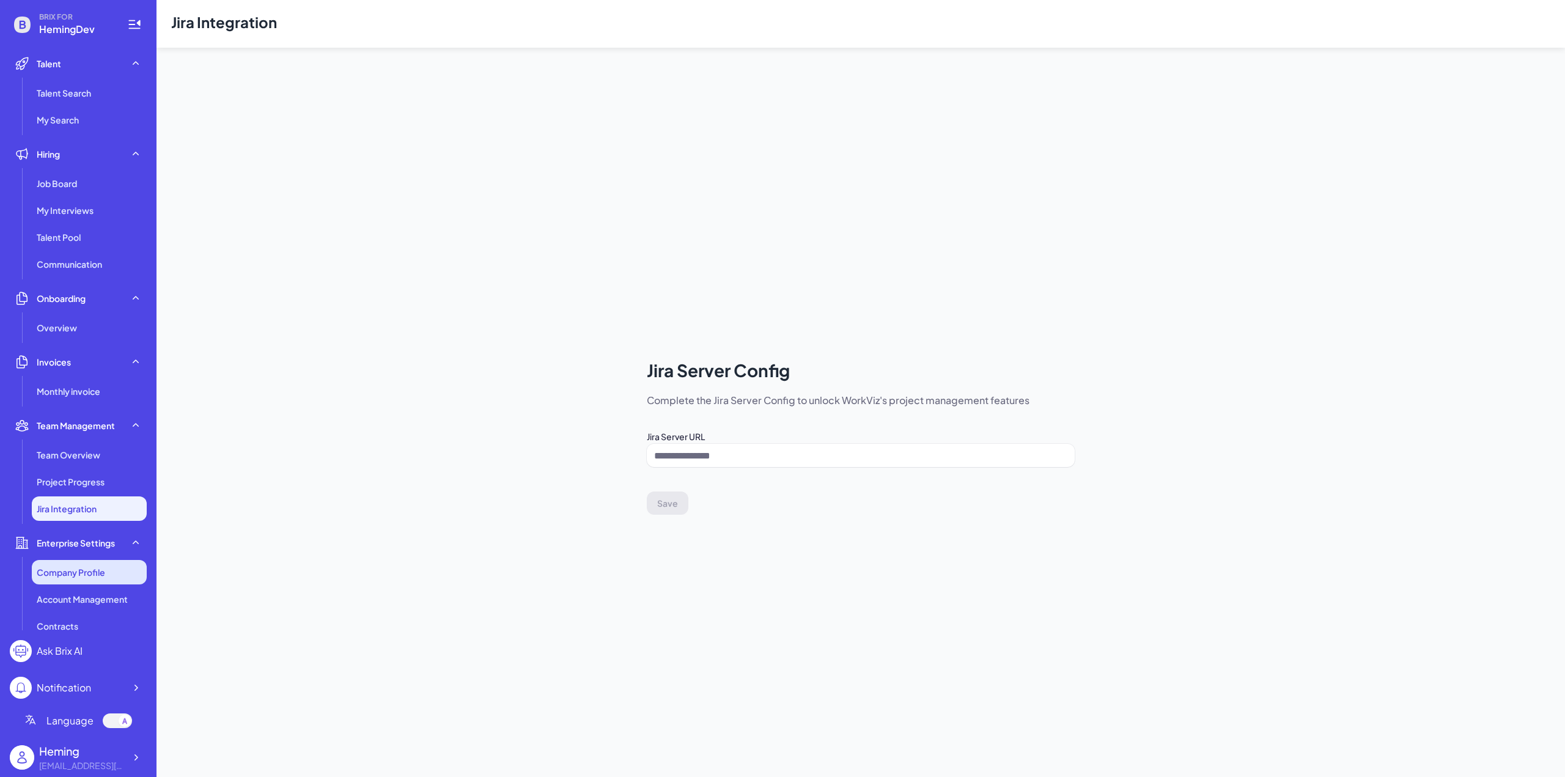
click at [75, 565] on li "Company Profile" at bounding box center [89, 572] width 115 height 24
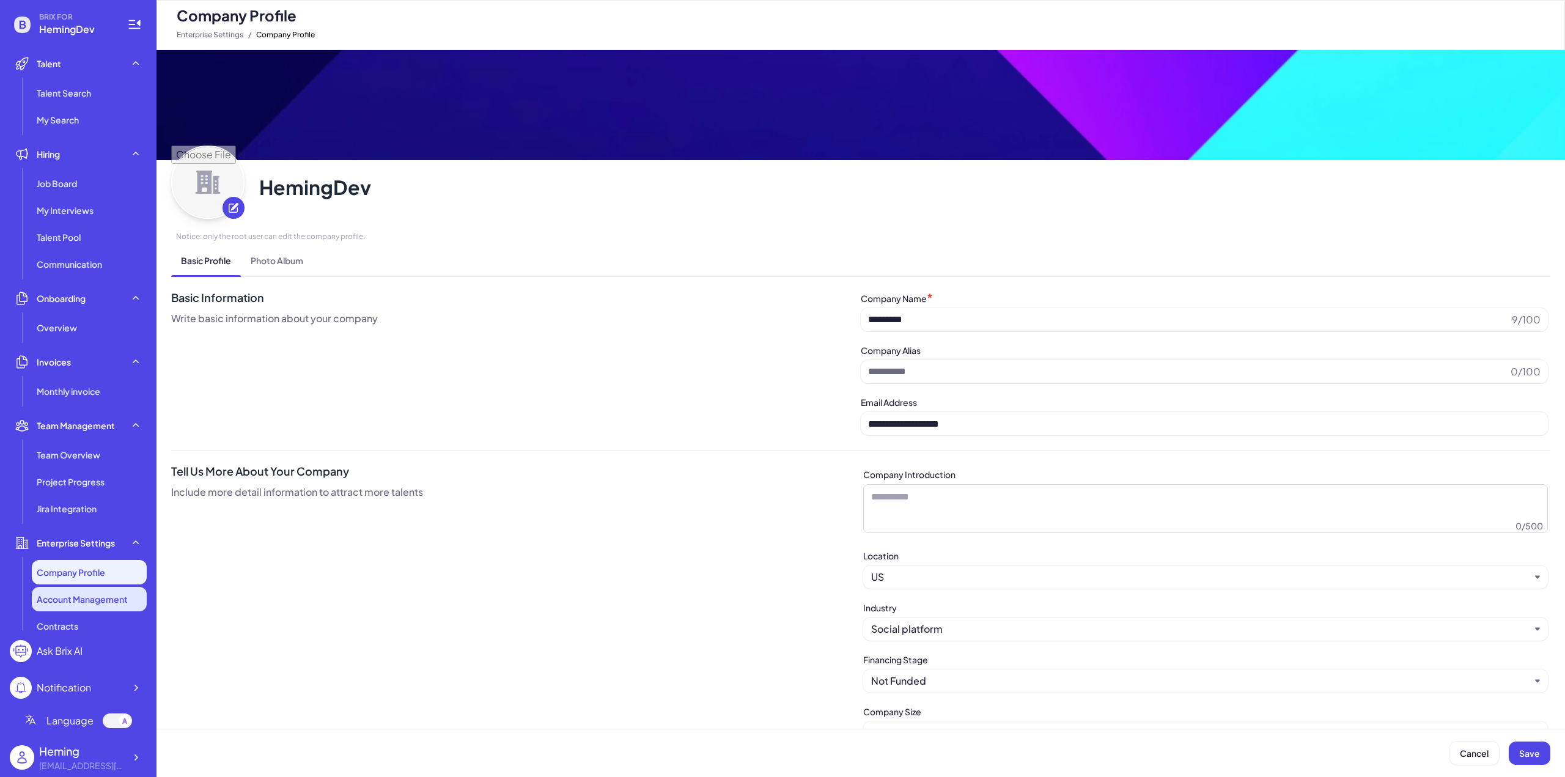
click at [79, 595] on span "Account Management" at bounding box center [82, 599] width 91 height 12
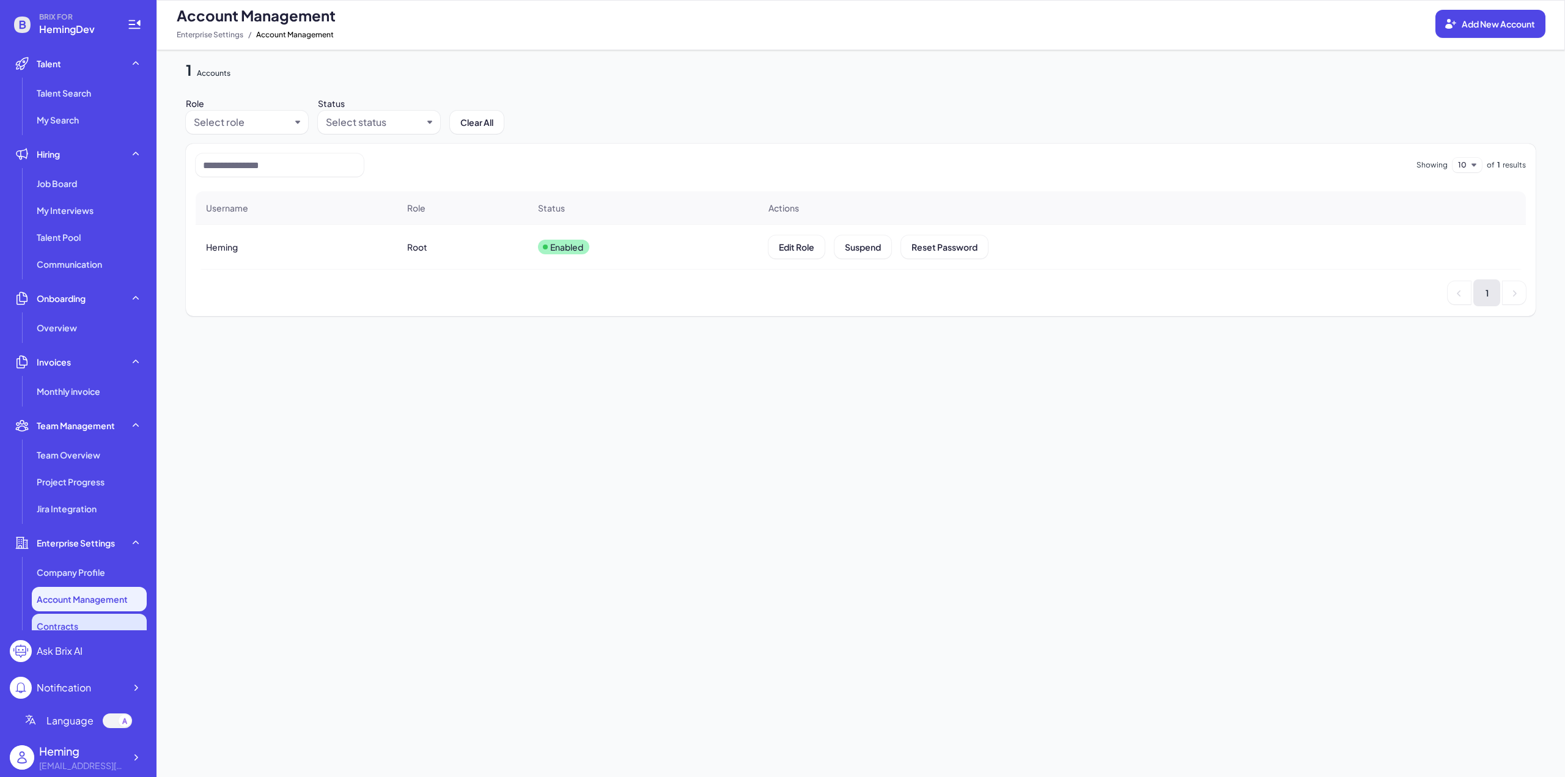
click at [71, 623] on span "Contracts" at bounding box center [58, 626] width 42 height 12
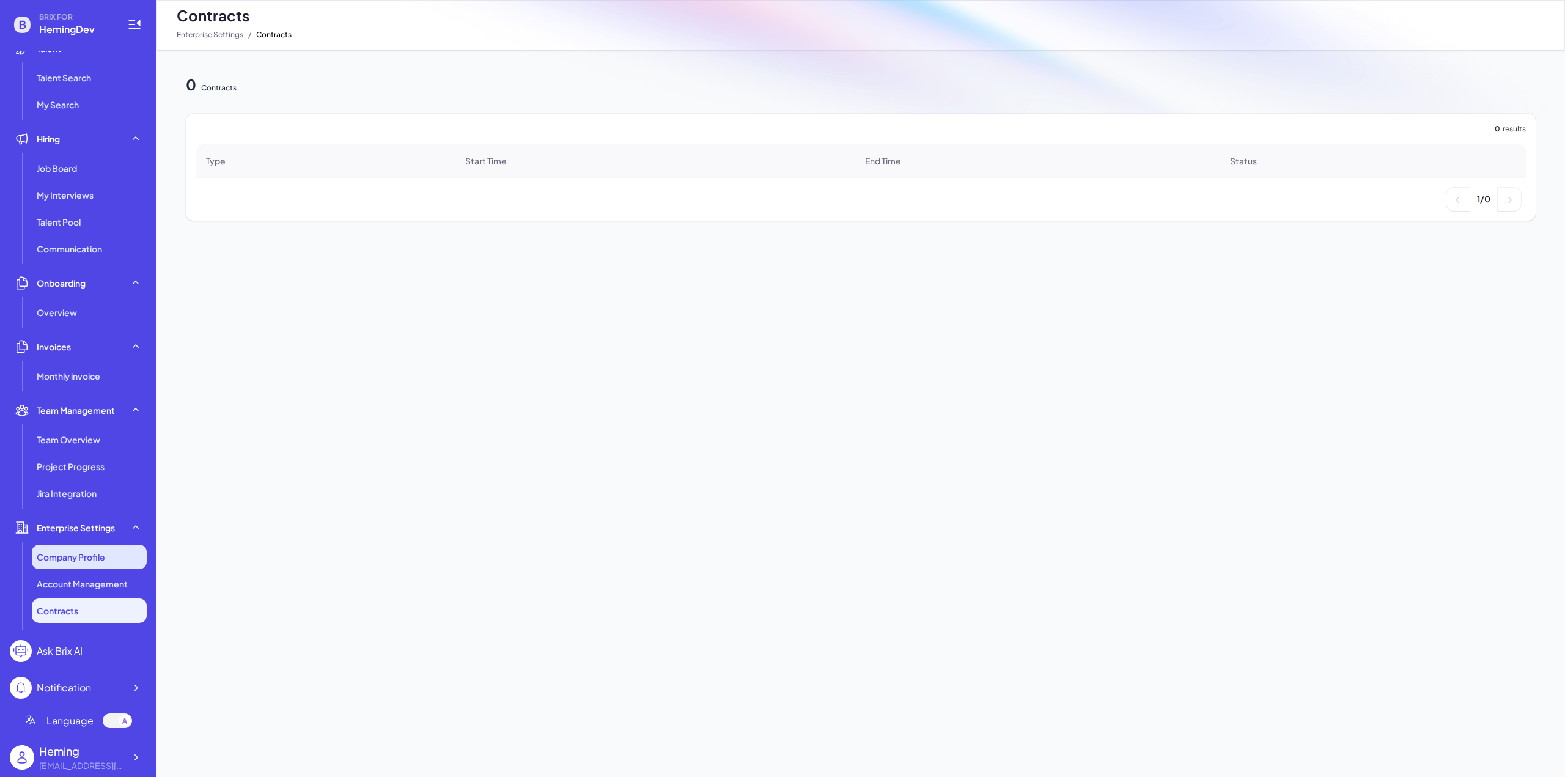
scroll to position [65, 0]
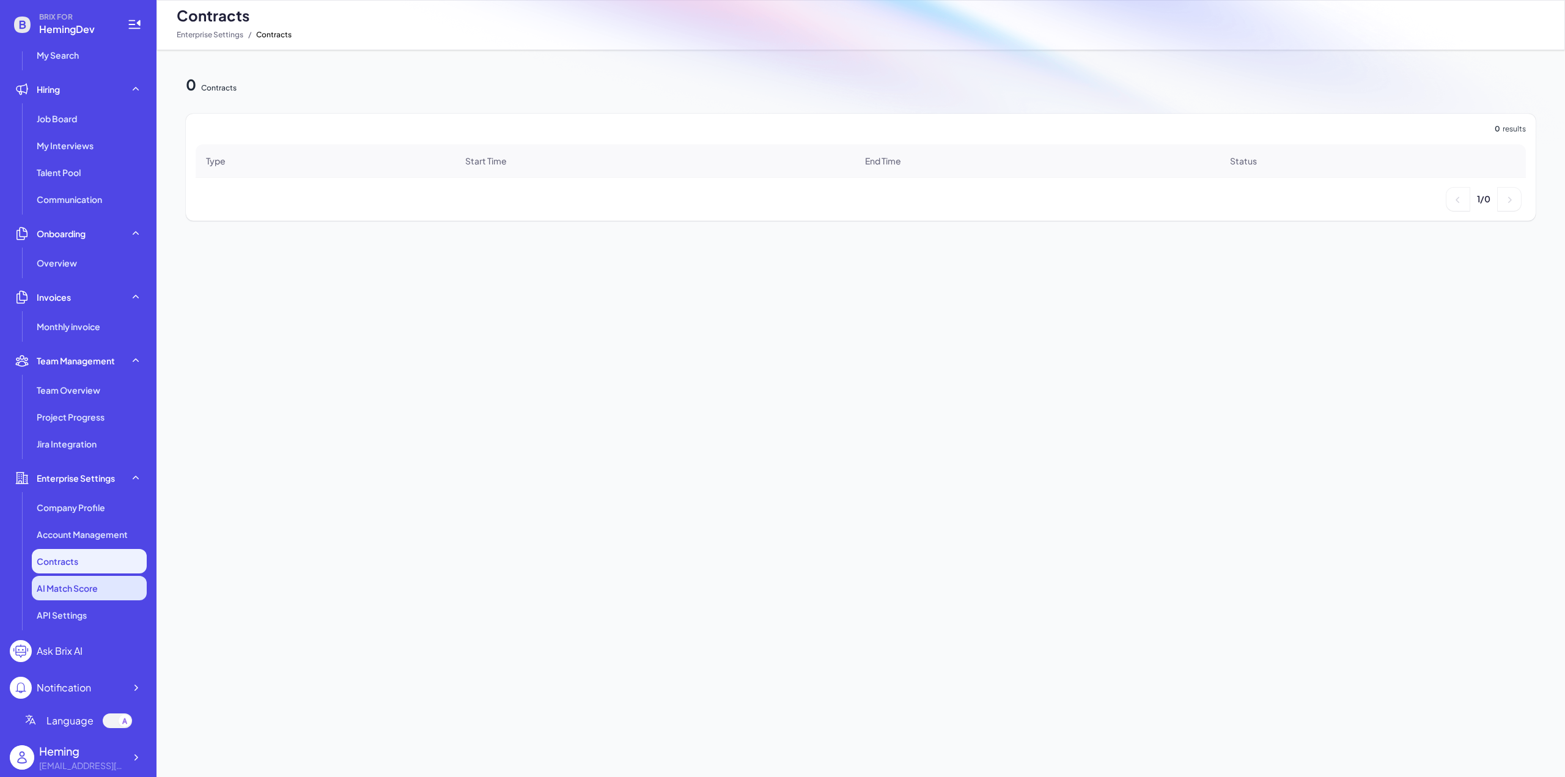
click at [89, 586] on span "AI Match Score" at bounding box center [67, 588] width 61 height 12
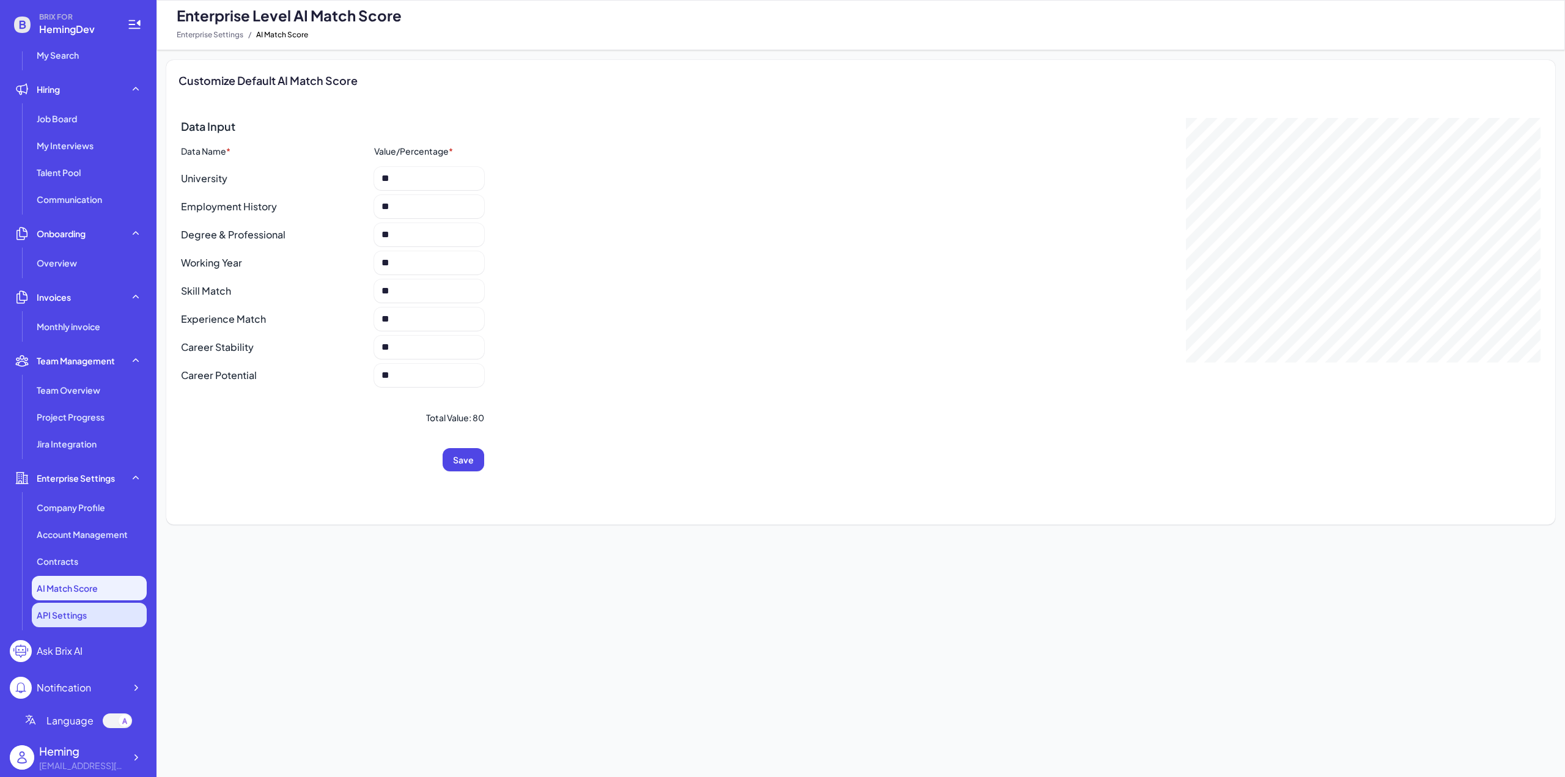
click at [91, 610] on li "API Settings" at bounding box center [89, 615] width 115 height 24
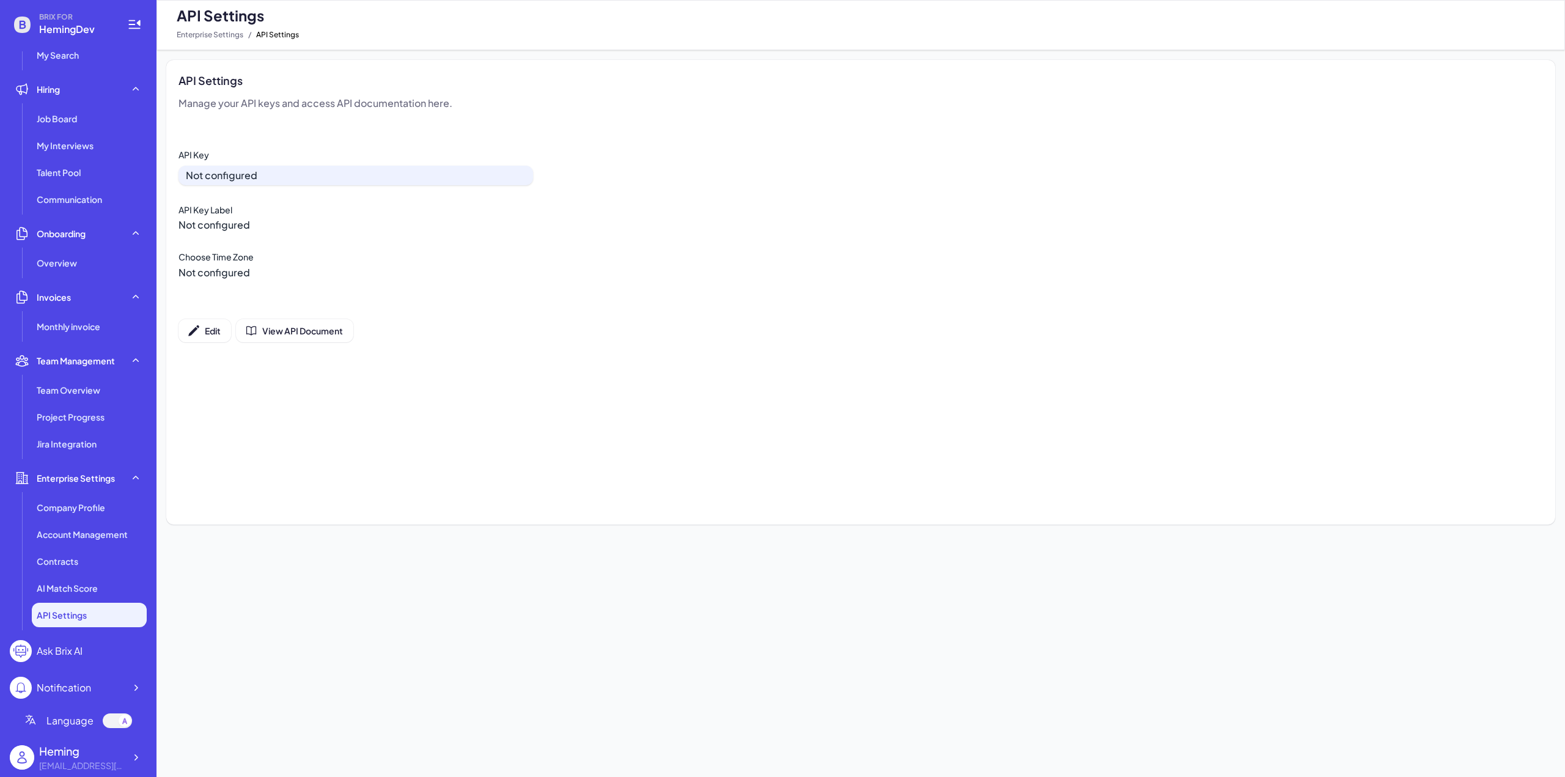
click at [87, 657] on div "Ask Brix AI" at bounding box center [78, 651] width 137 height 22
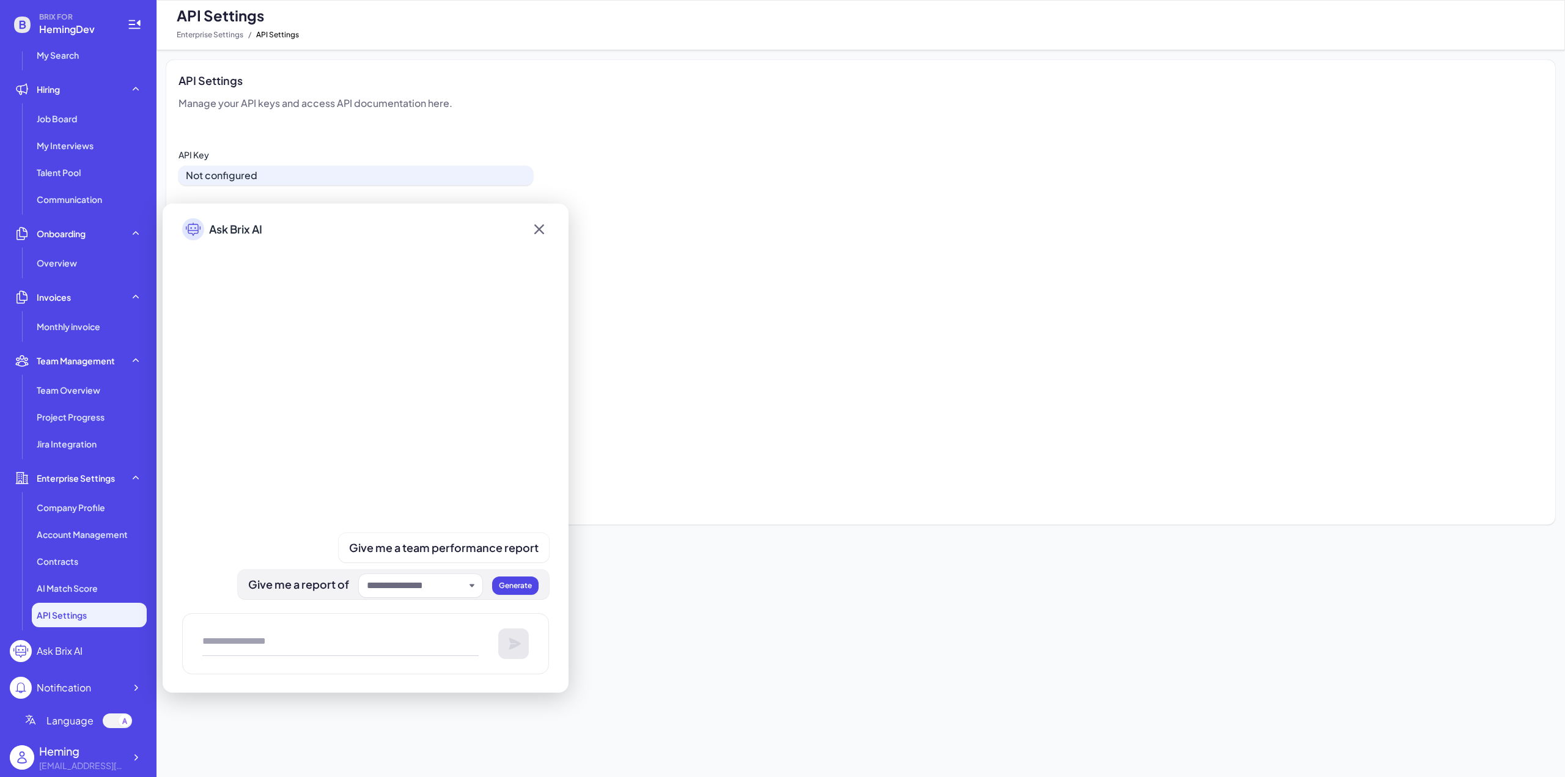
click at [438, 592] on input "text" at bounding box center [416, 585] width 98 height 15
click at [417, 593] on div at bounding box center [420, 585] width 123 height 23
click at [466, 448] on div at bounding box center [365, 417] width 367 height 324
click at [541, 235] on icon at bounding box center [539, 229] width 20 height 22
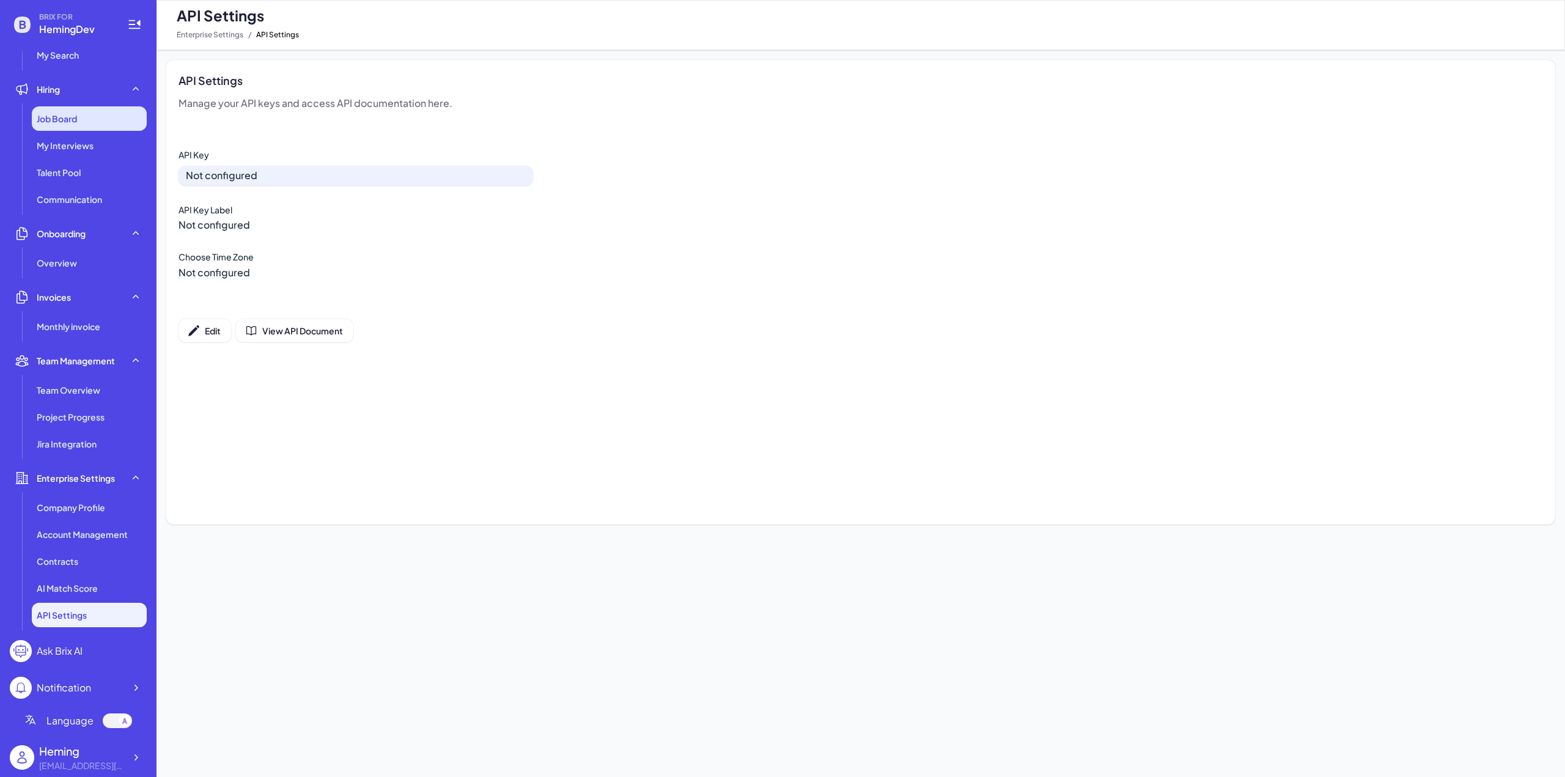
click at [78, 128] on div "Job Board" at bounding box center [89, 118] width 115 height 24
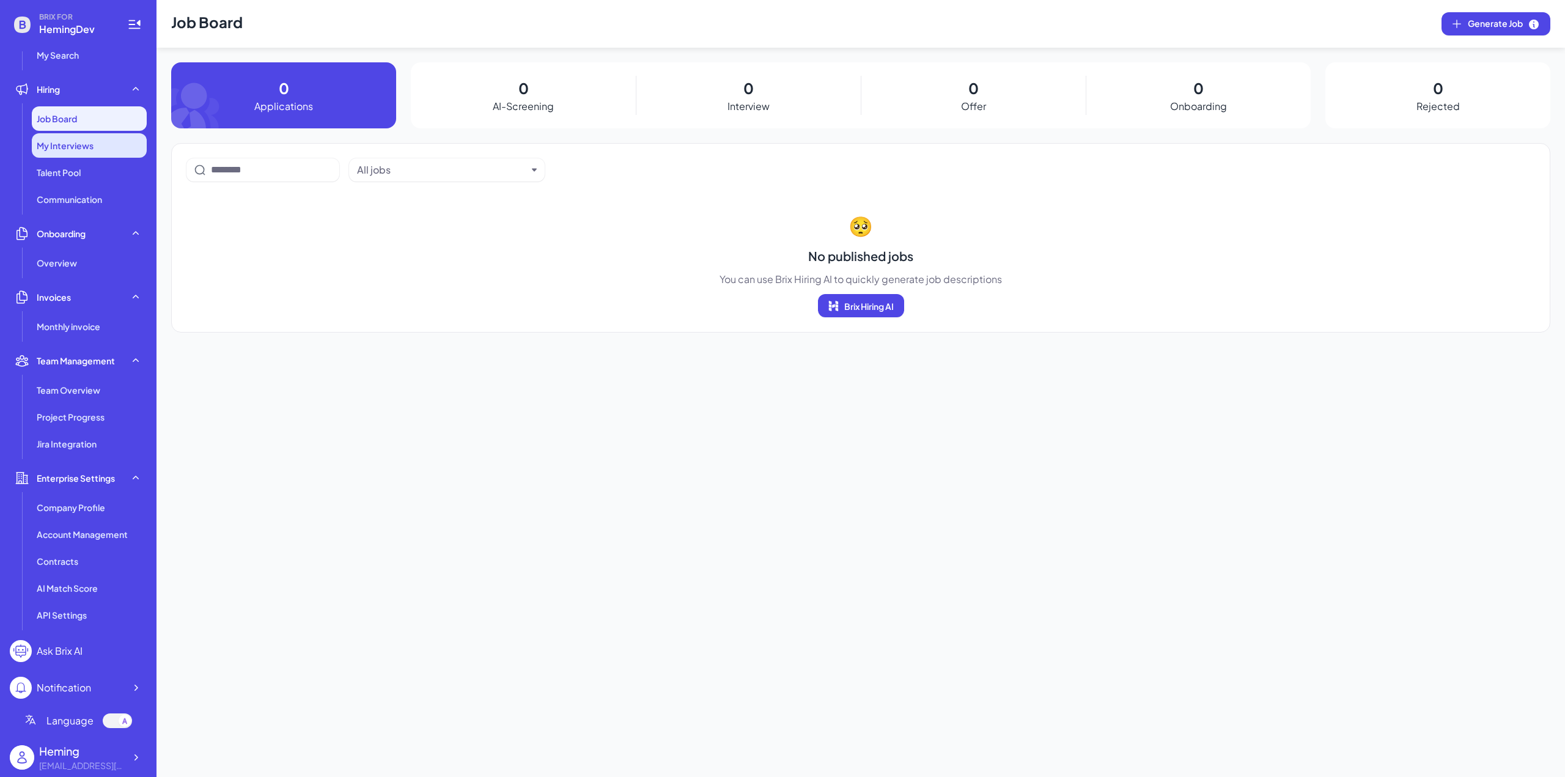
click at [68, 155] on div "My Interviews" at bounding box center [89, 145] width 115 height 24
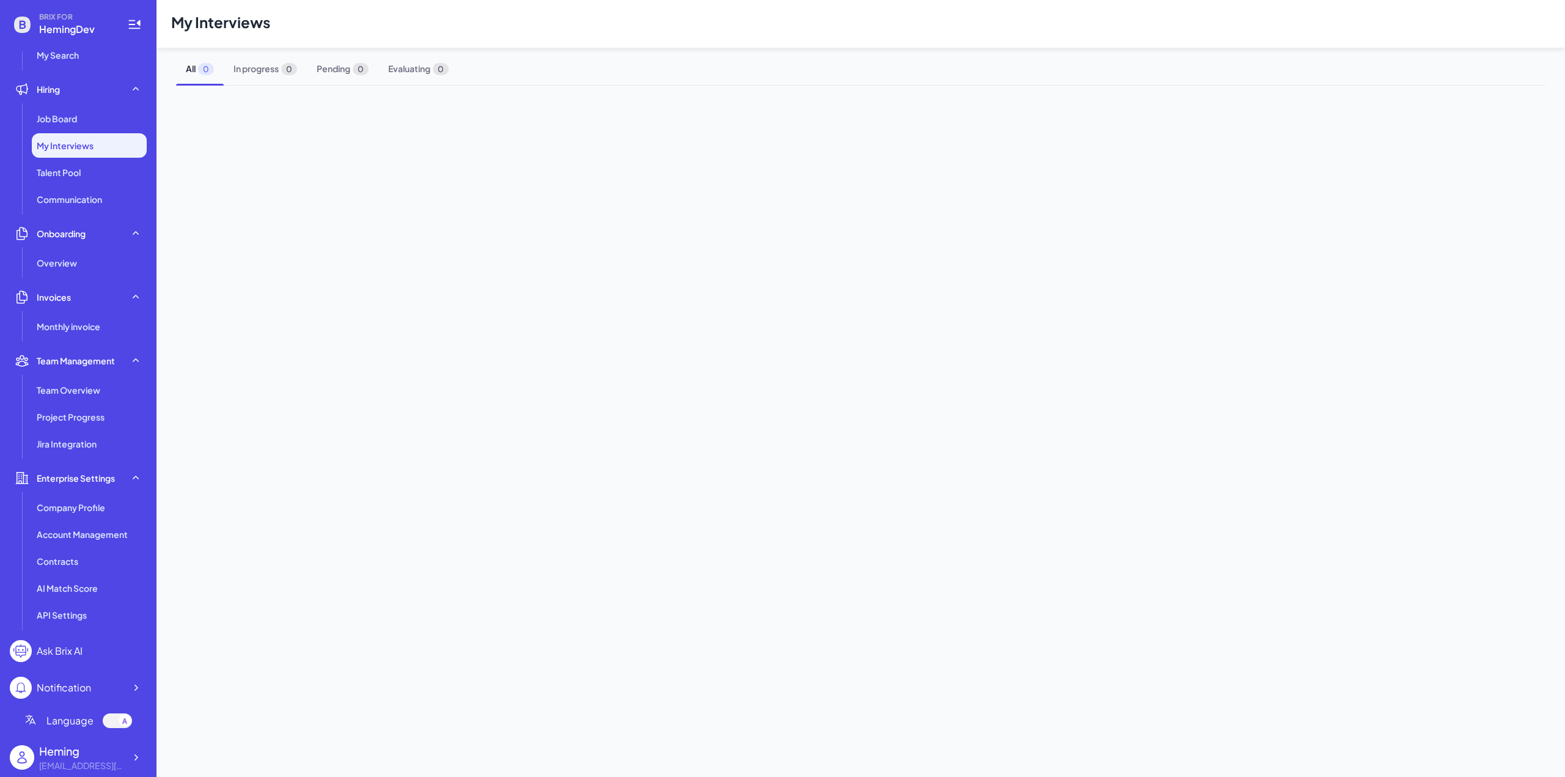
click at [67, 134] on div "My Interviews" at bounding box center [89, 145] width 115 height 24
click at [68, 126] on div "Job Board" at bounding box center [89, 118] width 115 height 24
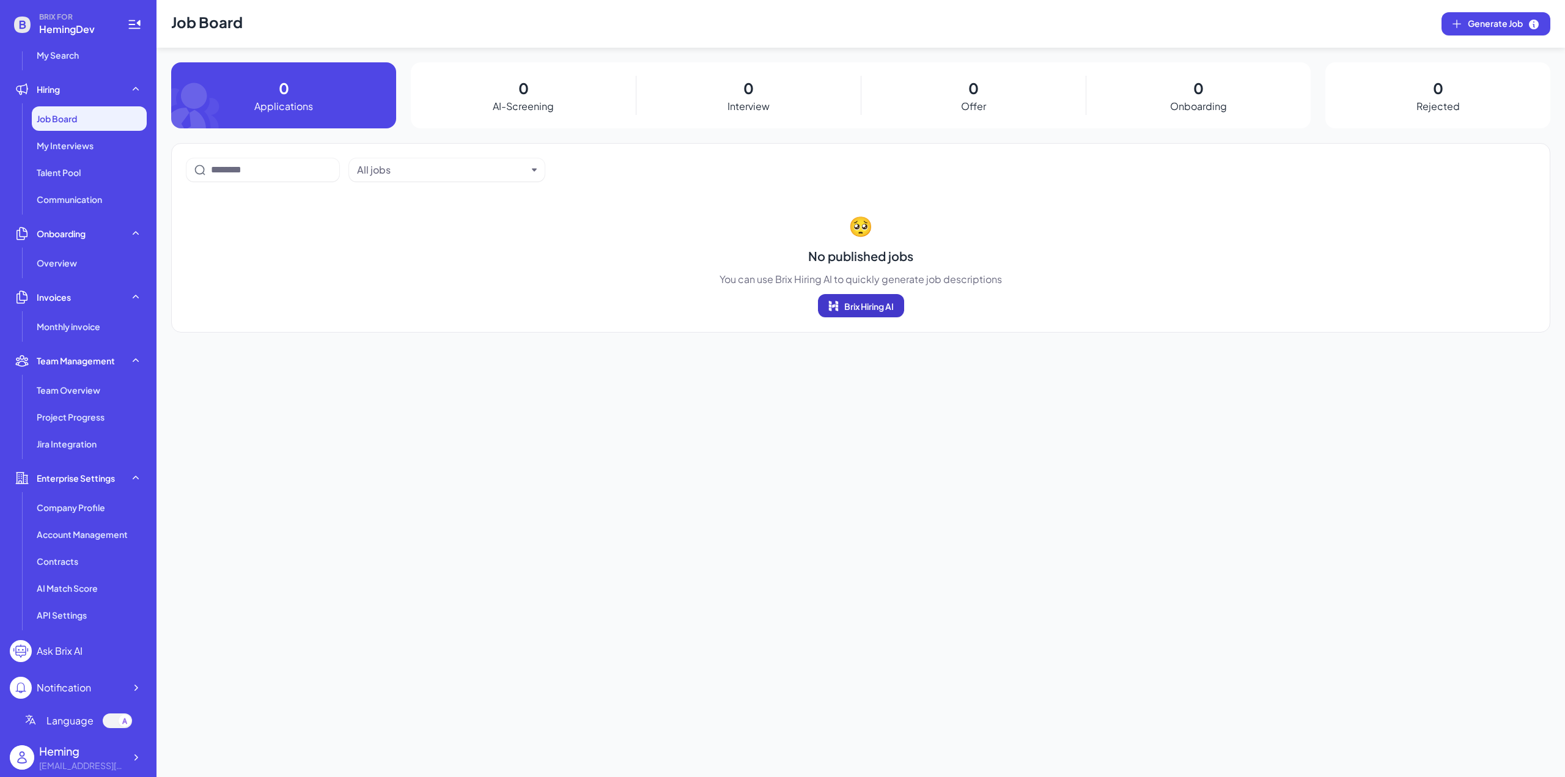
click at [886, 304] on span "Brix Hiring AI" at bounding box center [869, 306] width 50 height 11
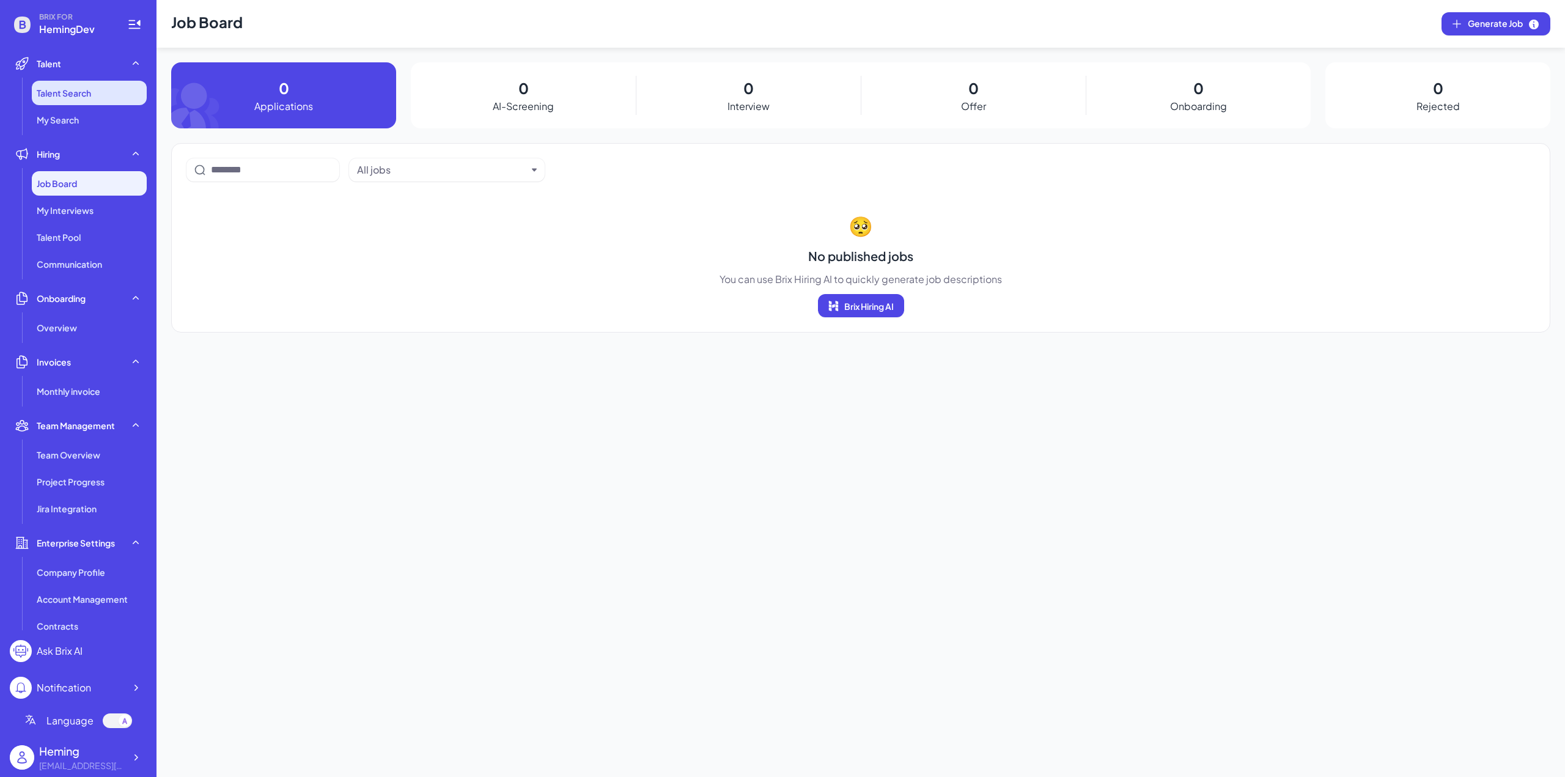
click at [73, 95] on span "Talent Search" at bounding box center [64, 93] width 54 height 12
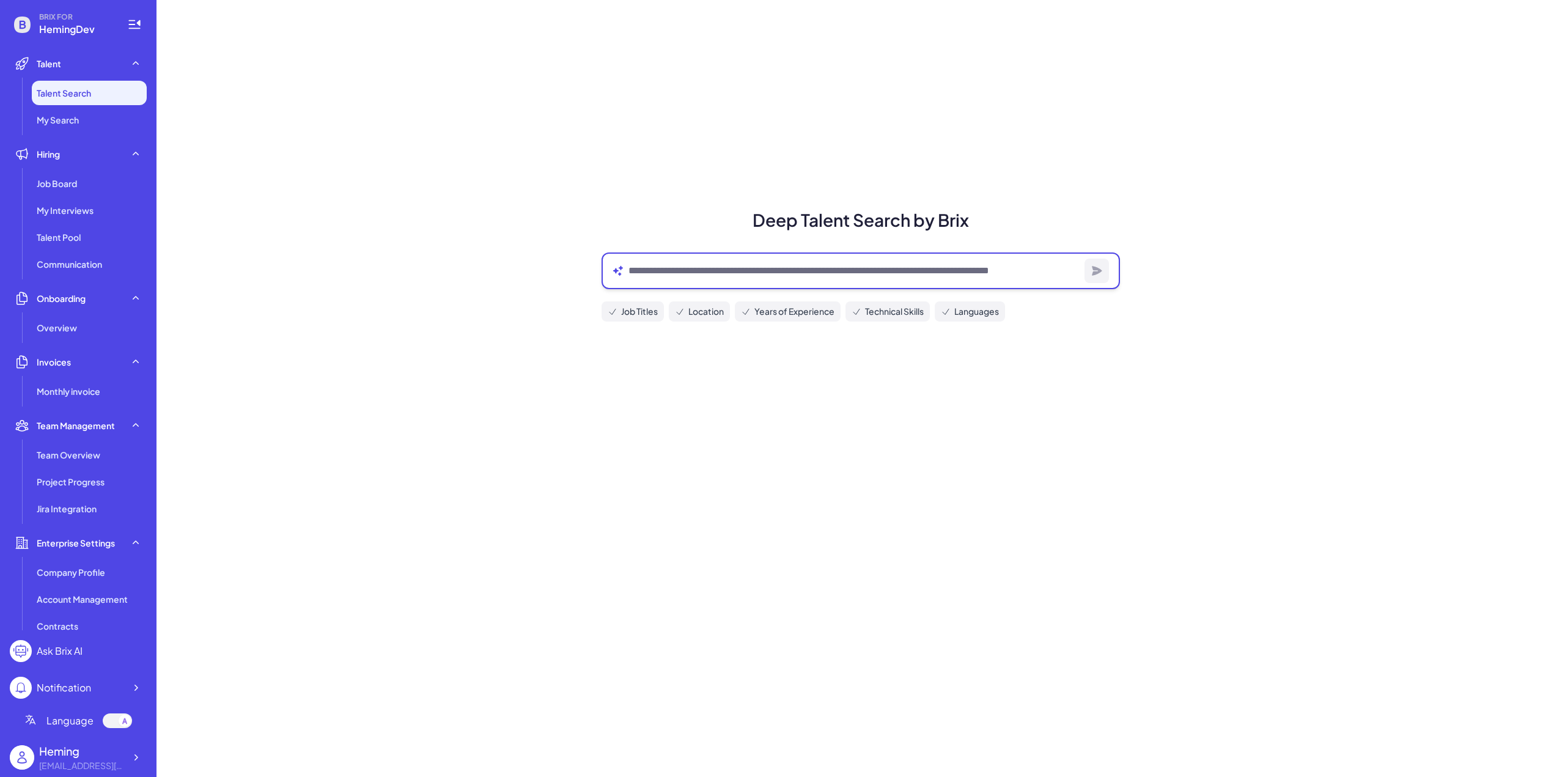
click at [760, 277] on textarea at bounding box center [853, 270] width 451 height 15
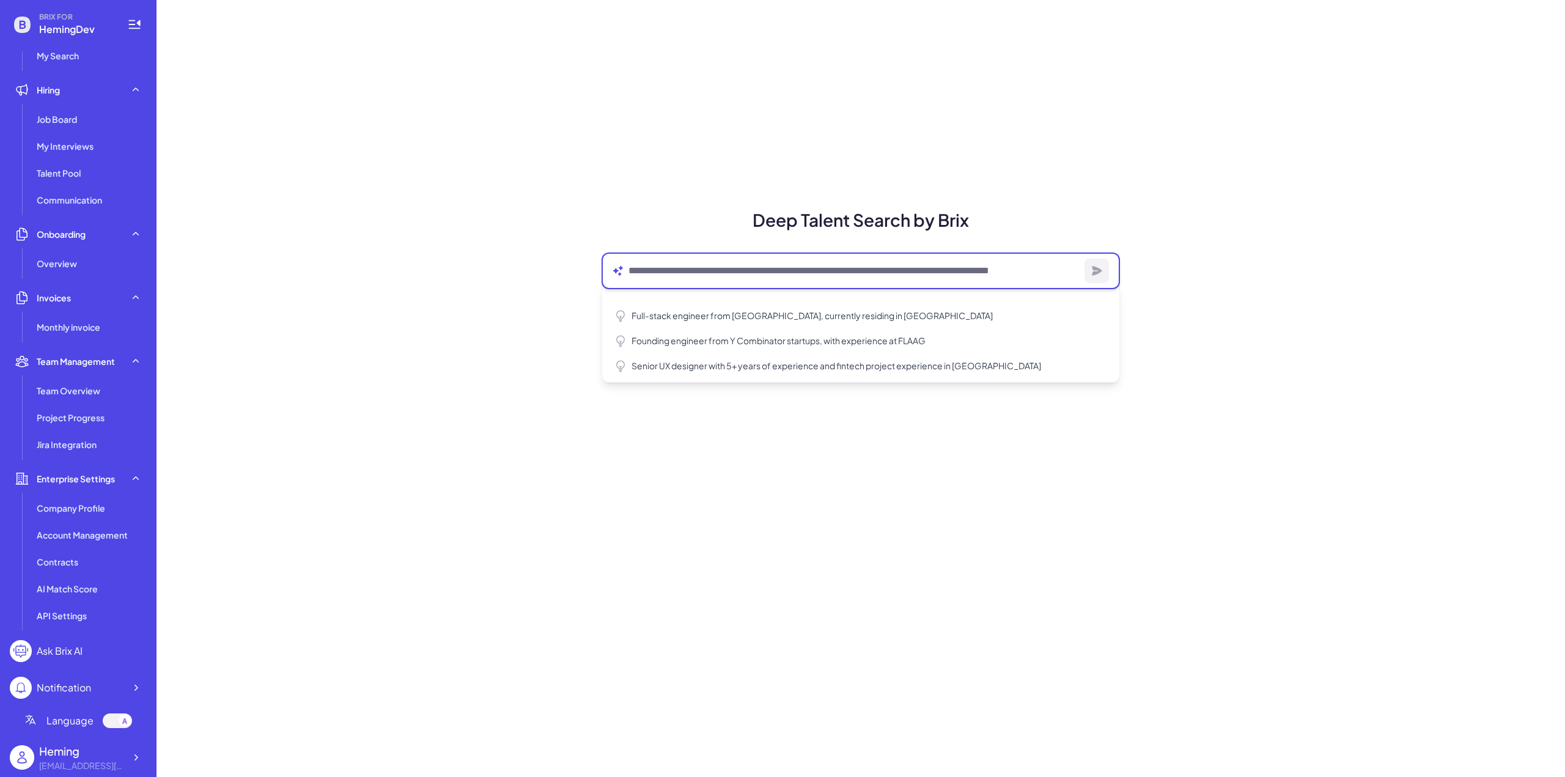
scroll to position [65, 0]
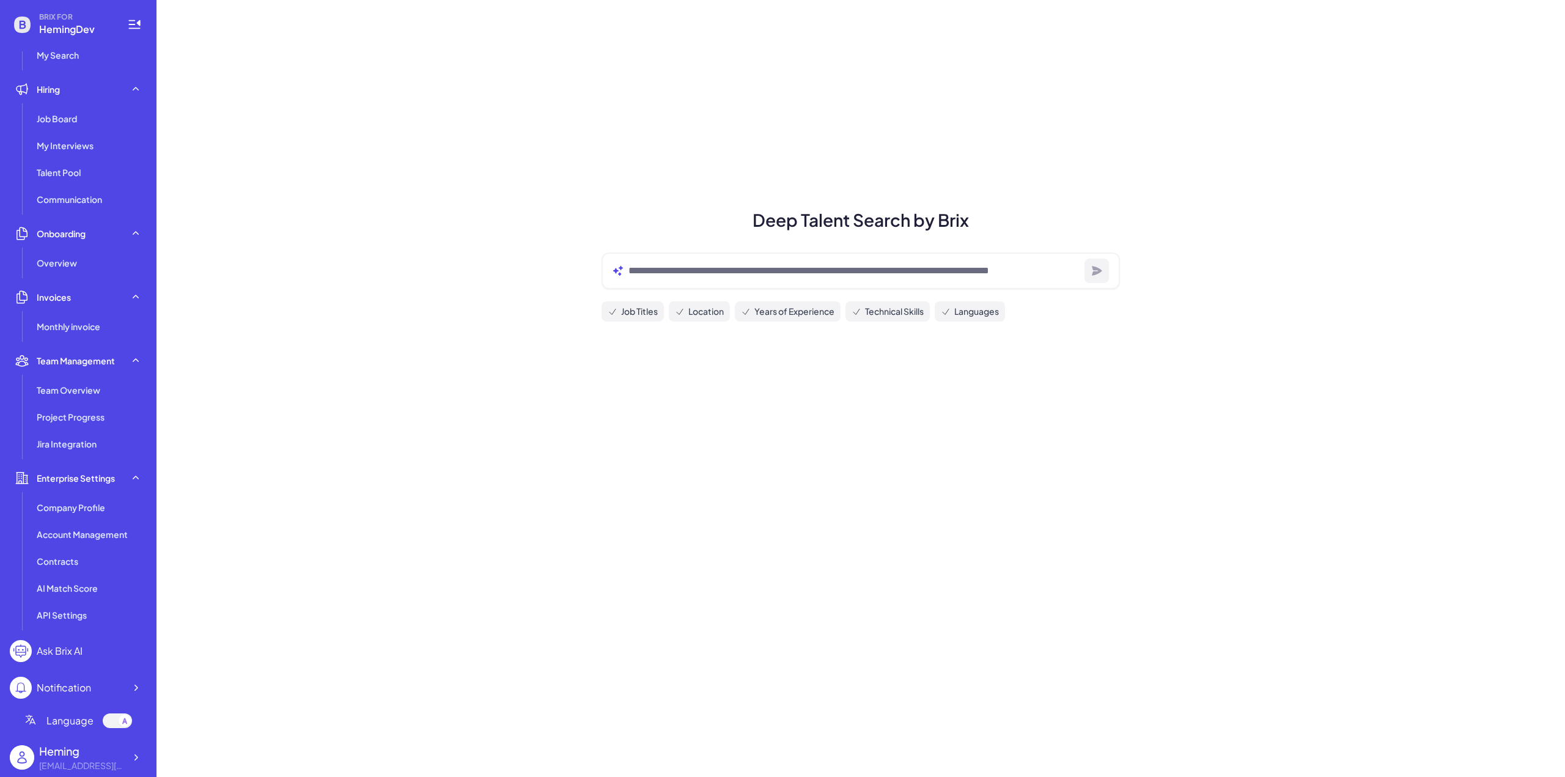
click at [116, 718] on div at bounding box center [117, 720] width 29 height 15
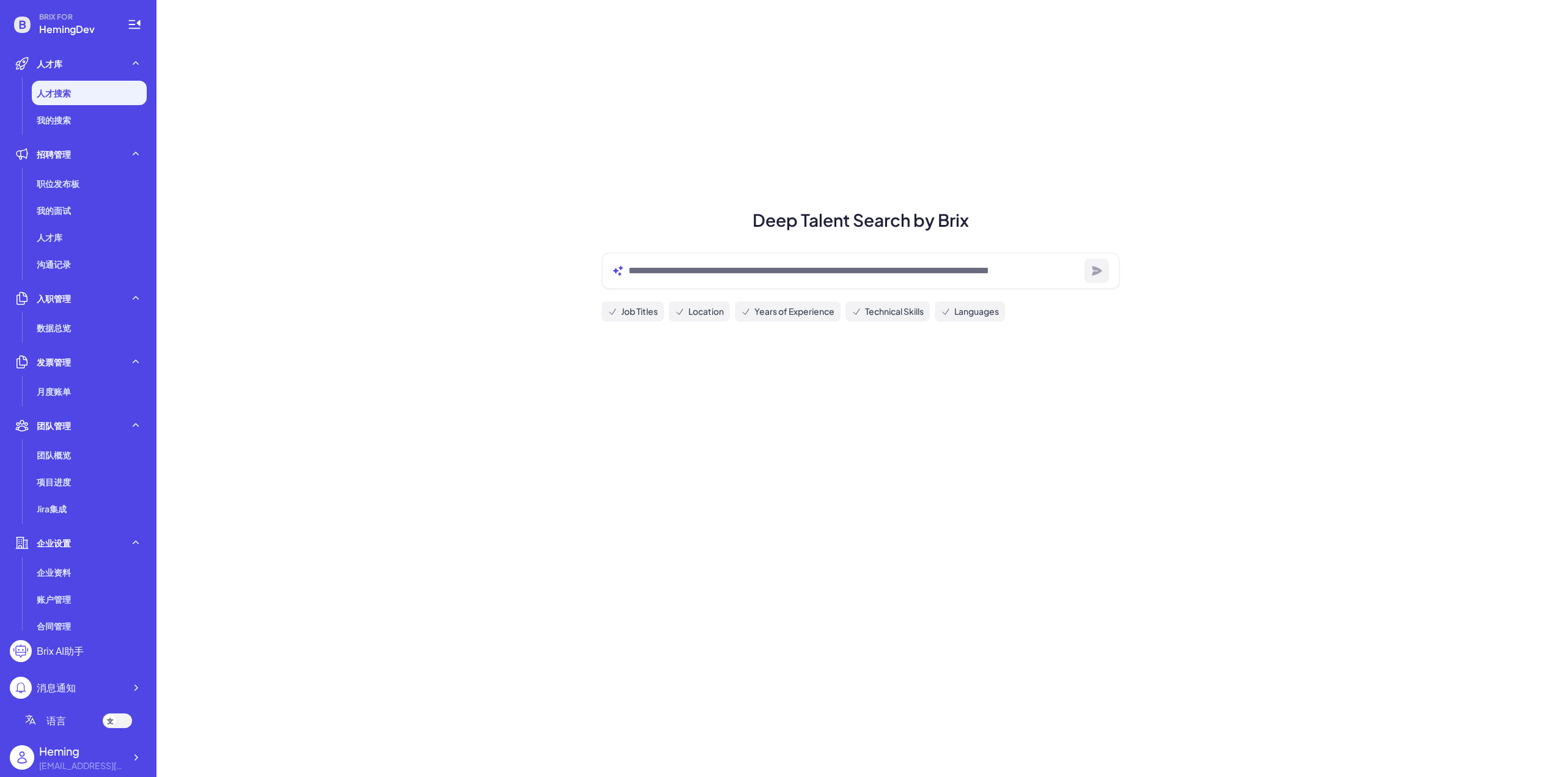
click at [117, 719] on div at bounding box center [117, 720] width 29 height 15
click at [130, 30] on icon at bounding box center [134, 24] width 15 height 15
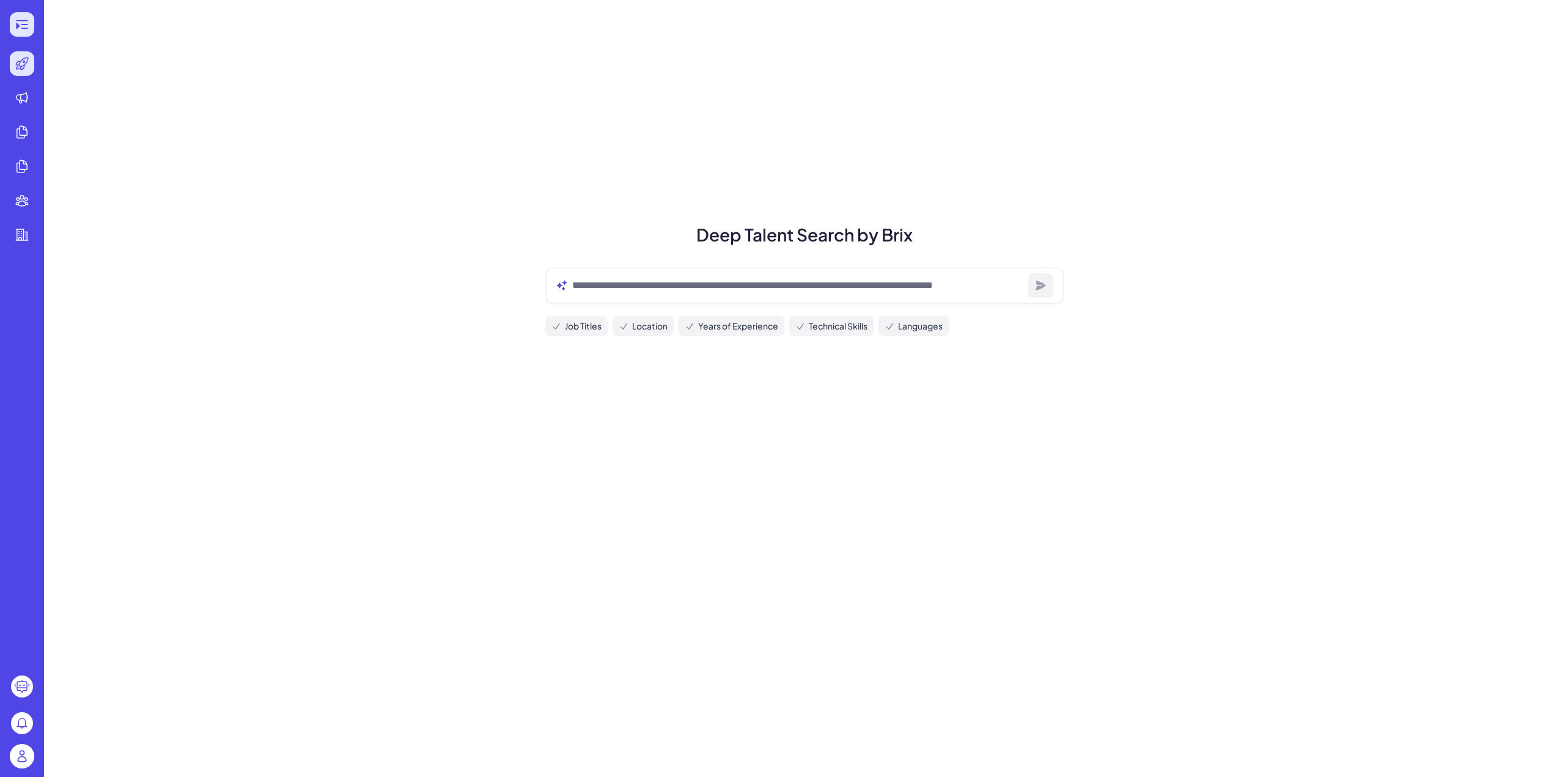
click at [32, 32] on div at bounding box center [22, 24] width 24 height 24
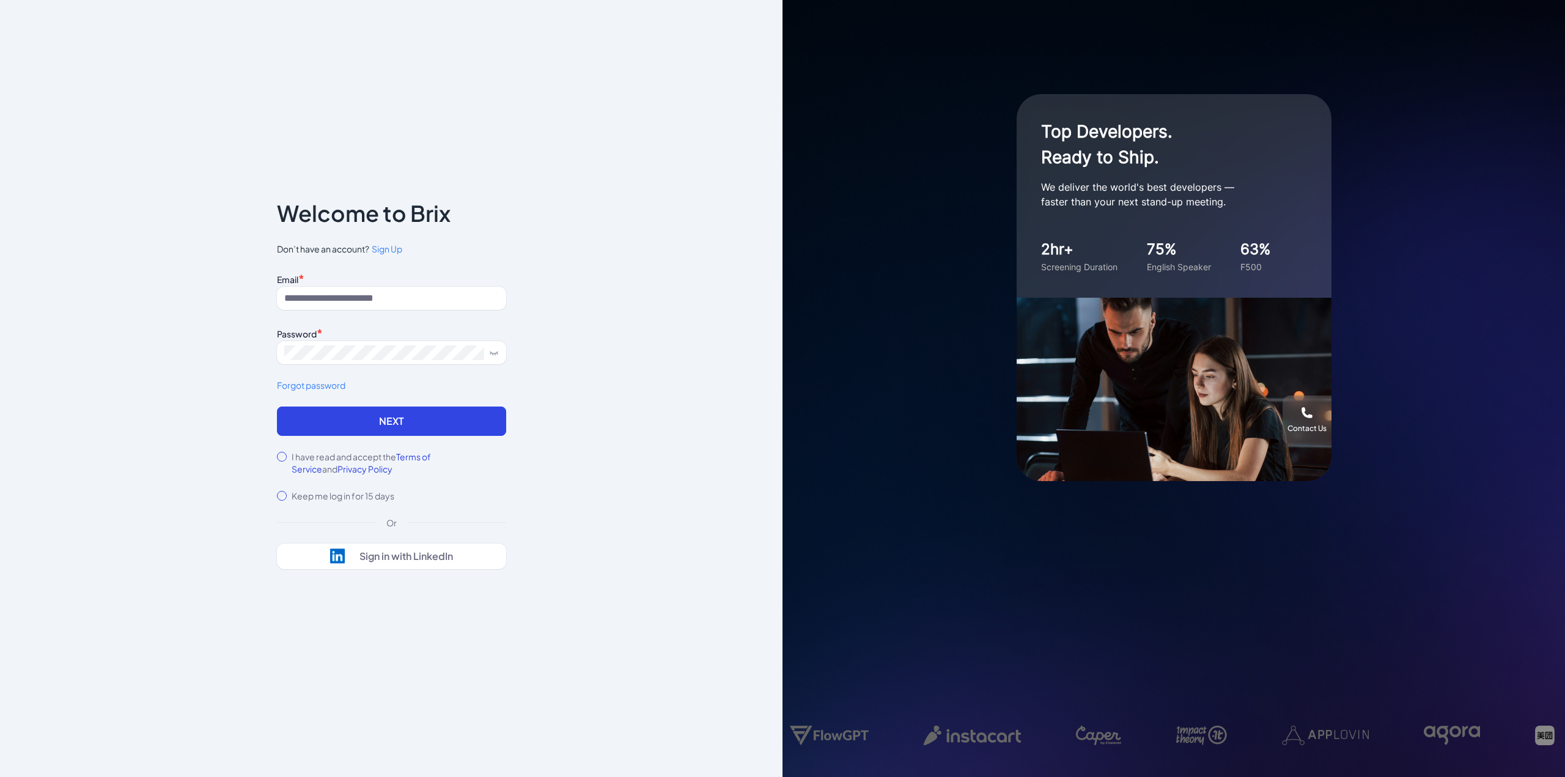
drag, startPoint x: 374, startPoint y: 278, endPoint x: 372, endPoint y: 287, distance: 9.5
click at [374, 278] on div "Email *" at bounding box center [391, 278] width 229 height 17
click at [369, 295] on input at bounding box center [391, 298] width 229 height 23
click at [349, 457] on label "I have read and accept the Terms of Service and Privacy Policy" at bounding box center [399, 463] width 215 height 24
click at [496, 356] on icon at bounding box center [494, 353] width 10 height 10
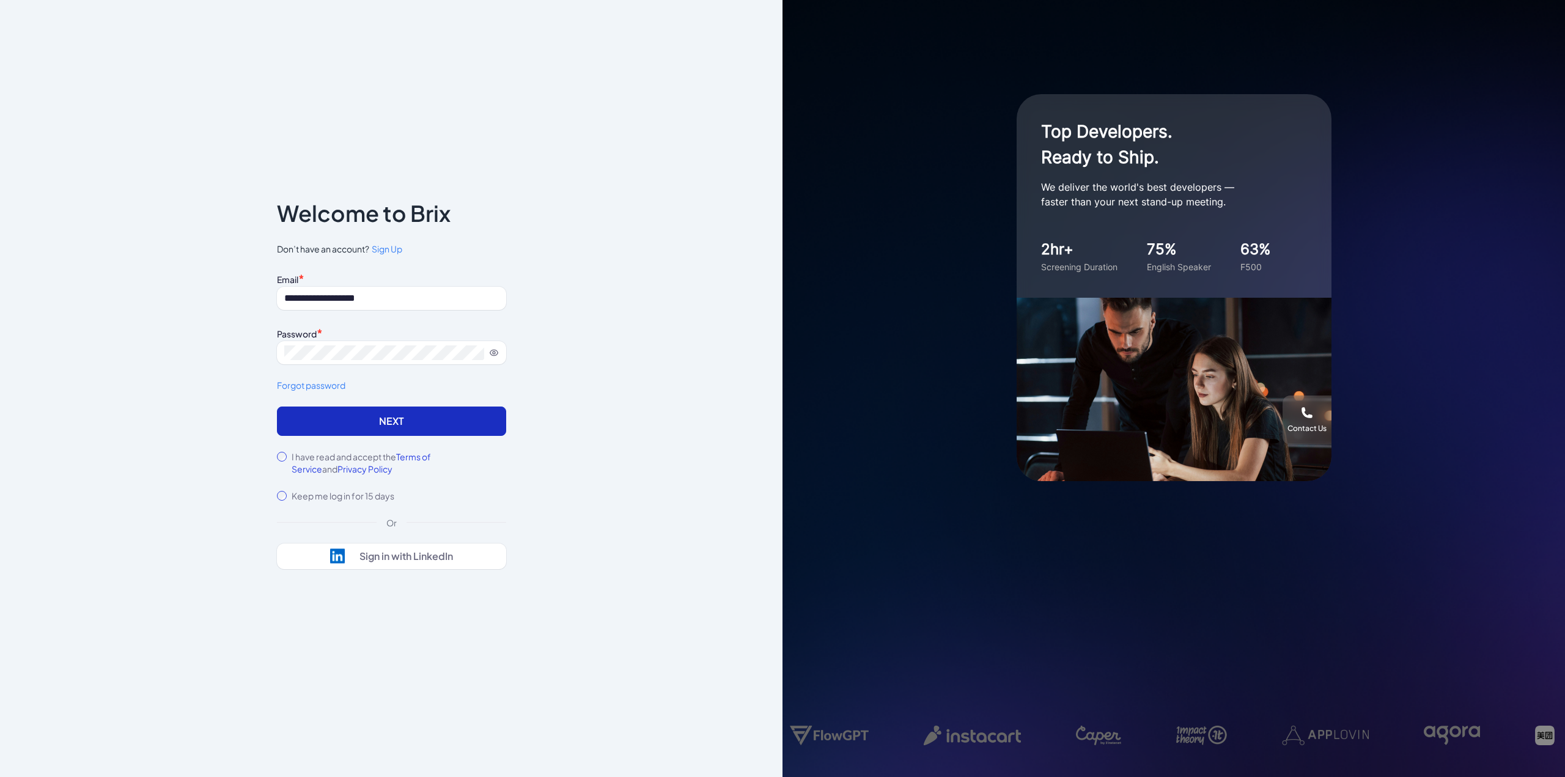
click at [473, 412] on button "Next" at bounding box center [391, 421] width 229 height 29
click at [368, 433] on button "Next" at bounding box center [391, 421] width 229 height 29
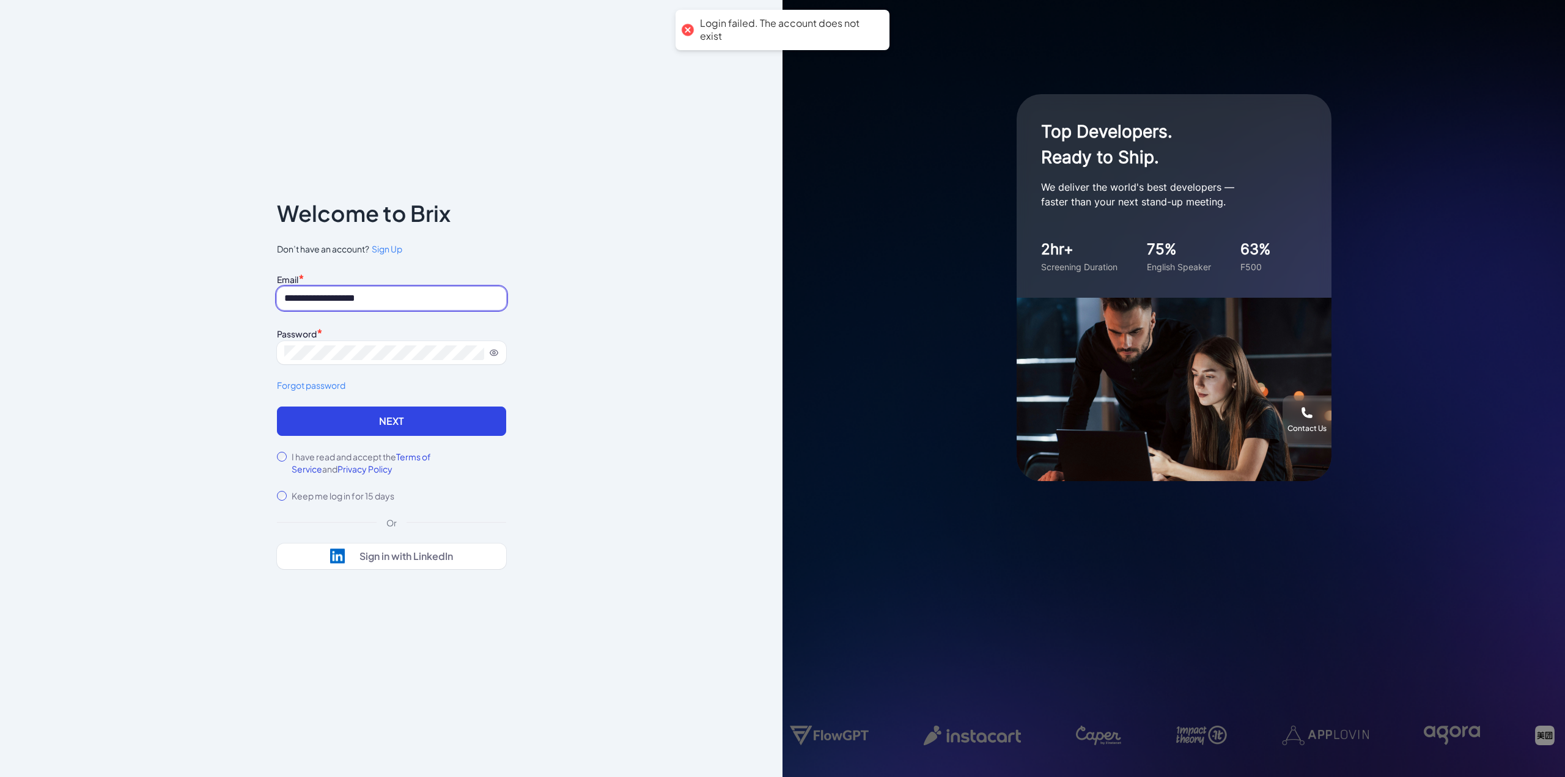
drag, startPoint x: 420, startPoint y: 301, endPoint x: 210, endPoint y: 281, distance: 210.6
click at [210, 281] on div "**********" at bounding box center [391, 388] width 783 height 777
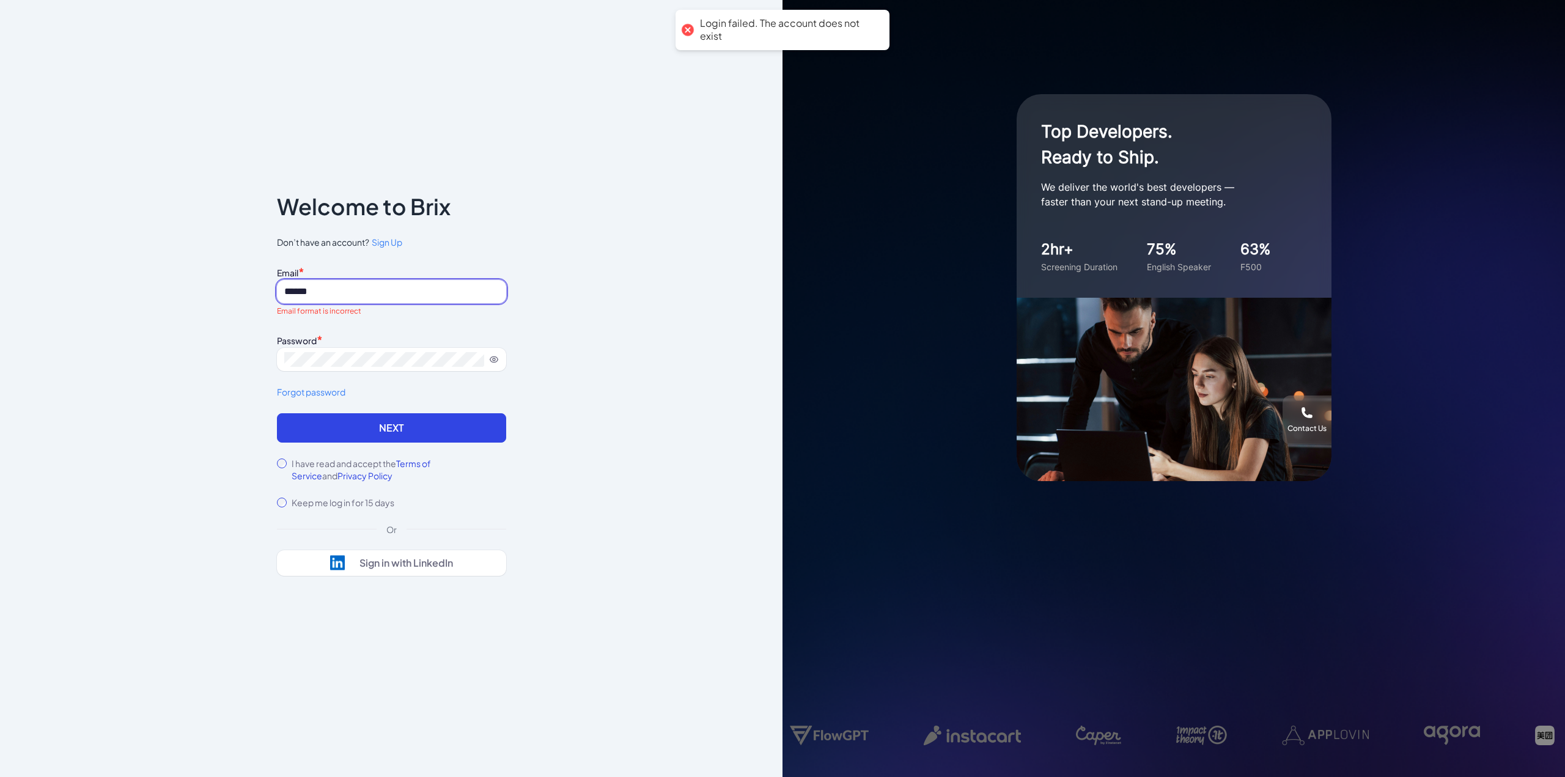
click at [277, 413] on button "Next" at bounding box center [391, 427] width 229 height 29
click at [493, 425] on button "Next" at bounding box center [391, 427] width 229 height 29
click at [380, 291] on input "******" at bounding box center [391, 291] width 229 height 23
drag, startPoint x: 366, startPoint y: 289, endPoint x: 144, endPoint y: 259, distance: 224.5
click at [144, 259] on div "Notice To proceed, please agree to the Terms of Service and Privary Policy . Ca…" at bounding box center [391, 388] width 783 height 777
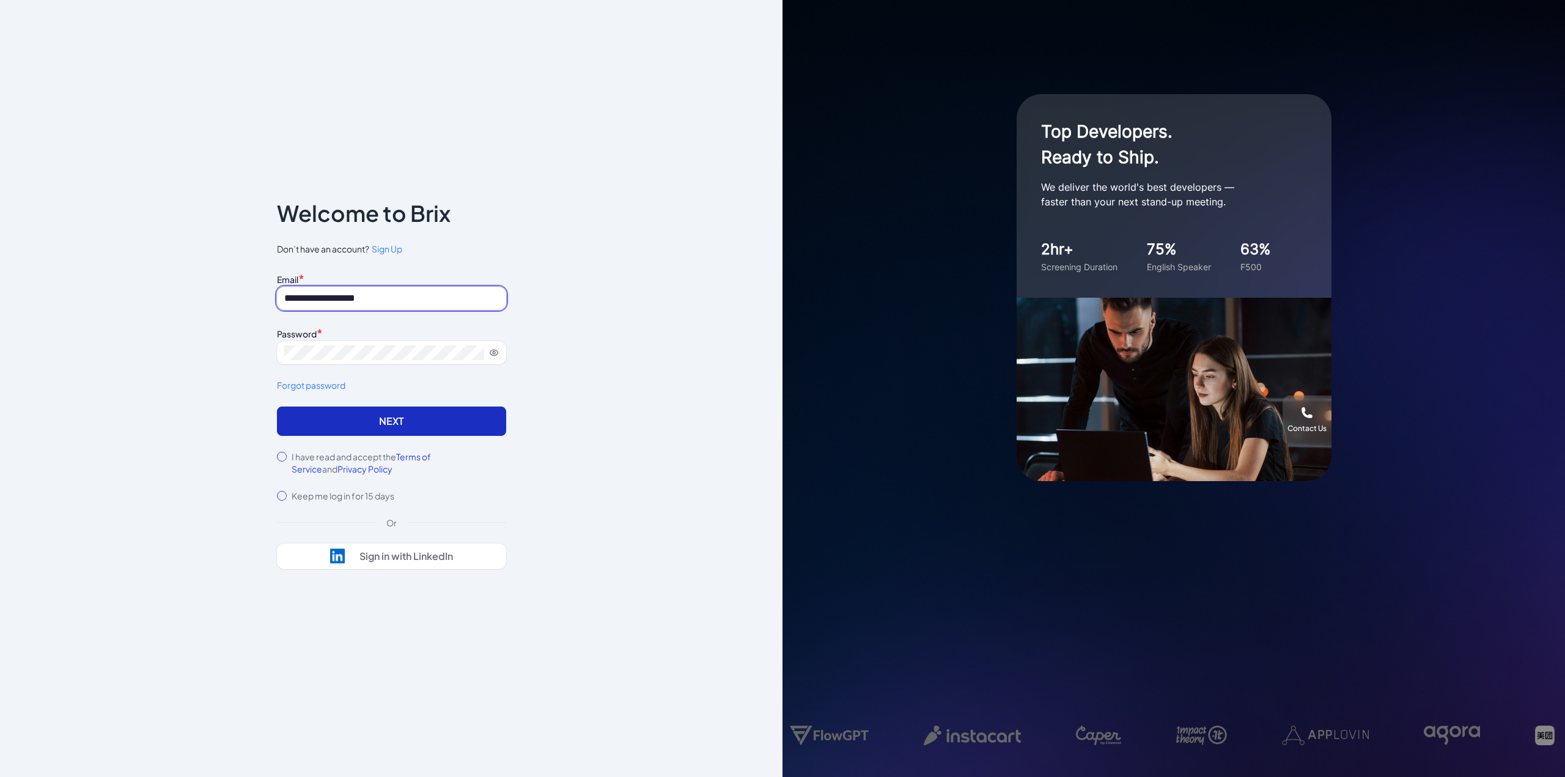
type input "**********"
click at [396, 425] on button "Next" at bounding box center [391, 421] width 229 height 29
drag, startPoint x: 366, startPoint y: 336, endPoint x: 363, endPoint y: 342, distance: 7.4
click at [364, 337] on div "Password *" at bounding box center [391, 333] width 229 height 17
click at [277, 407] on button "Next" at bounding box center [391, 421] width 229 height 29
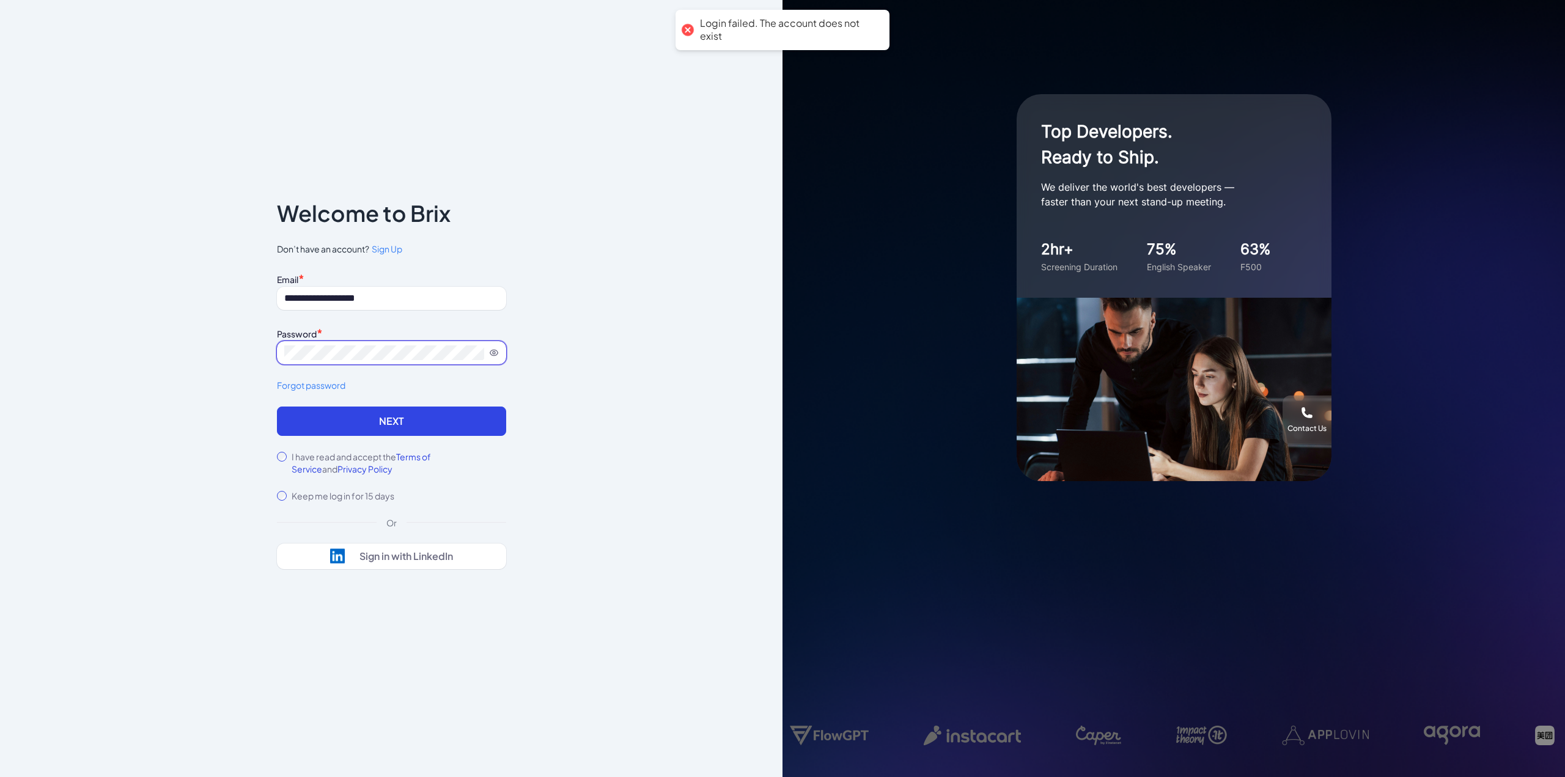
click at [277, 407] on button "Next" at bounding box center [391, 421] width 229 height 29
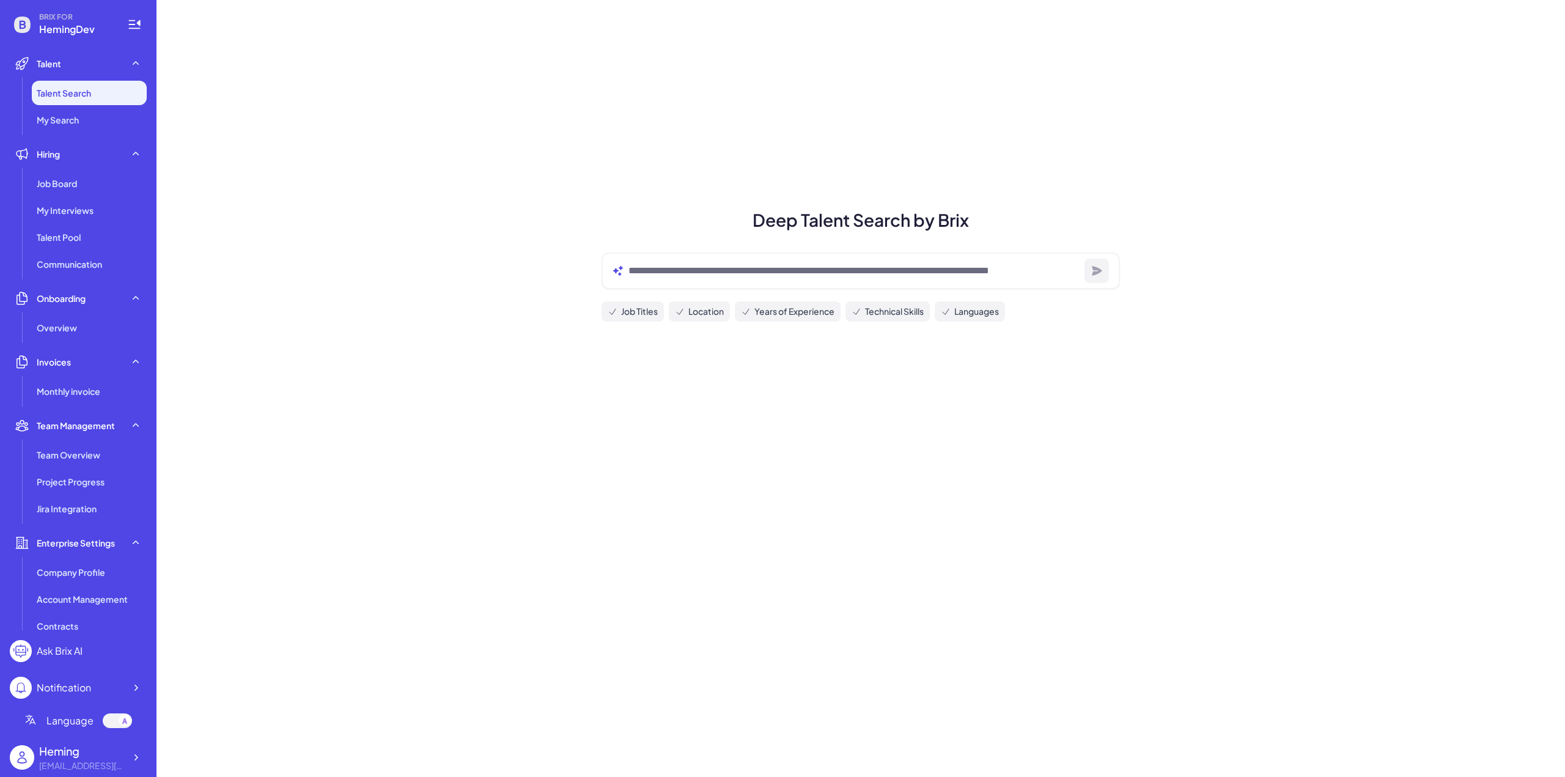
click at [61, 763] on div "heming@joinbrix.com" at bounding box center [82, 765] width 86 height 13
click at [127, 766] on div at bounding box center [136, 757] width 22 height 22
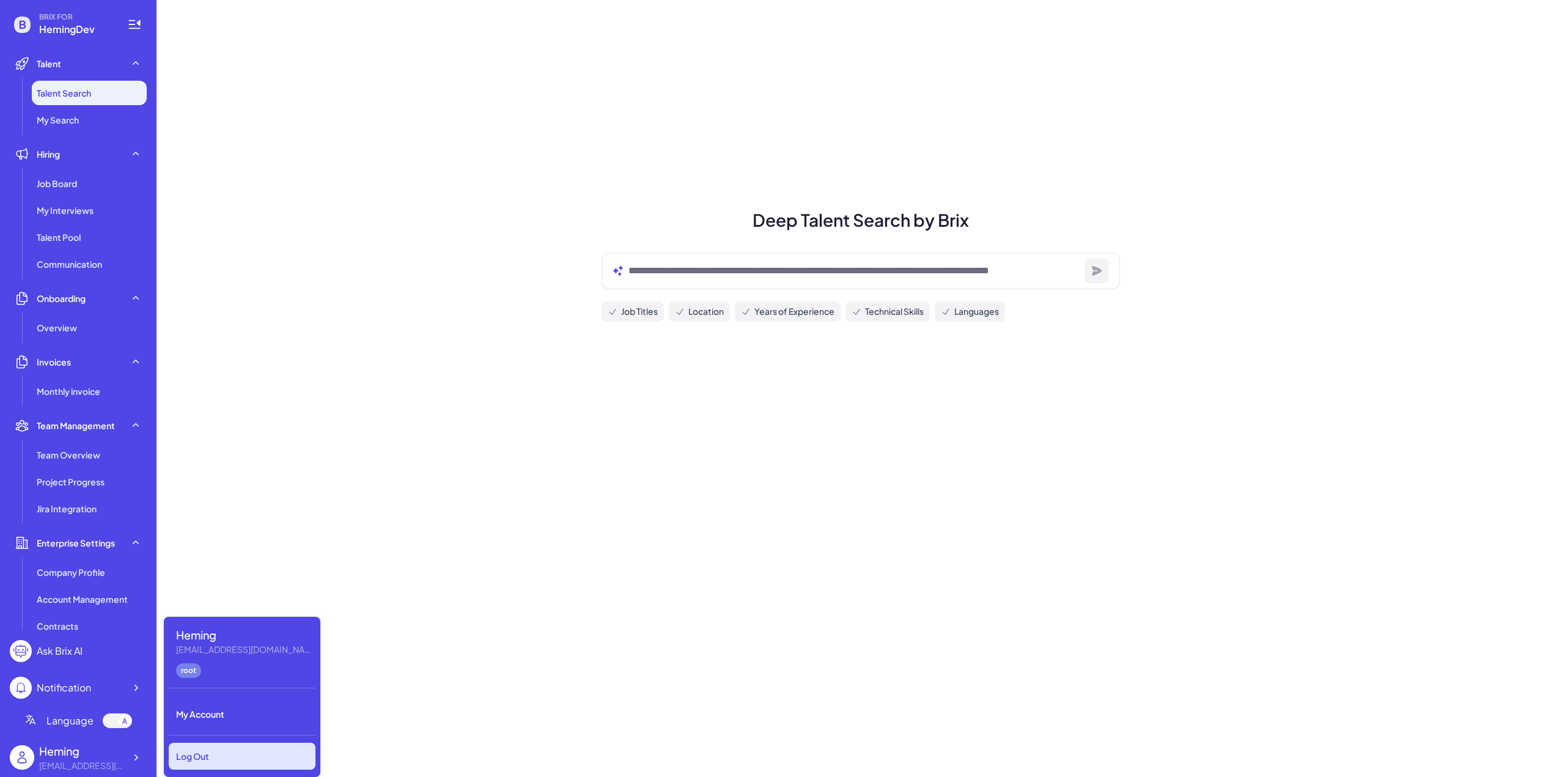
click at [251, 769] on div "Log Out" at bounding box center [242, 756] width 147 height 27
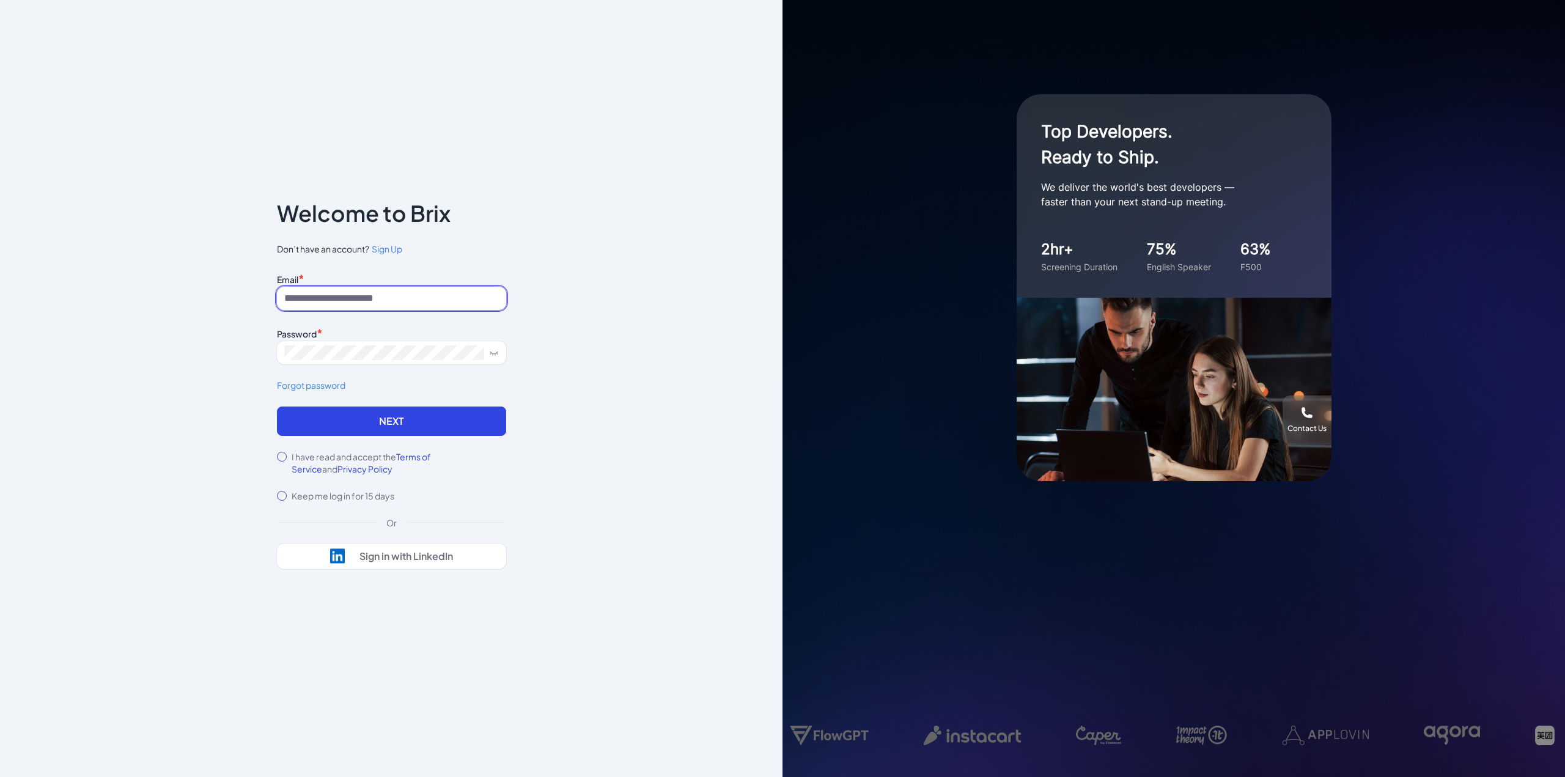
click at [336, 302] on input at bounding box center [391, 298] width 229 height 23
type input "**********"
